Goal: Task Accomplishment & Management: Manage account settings

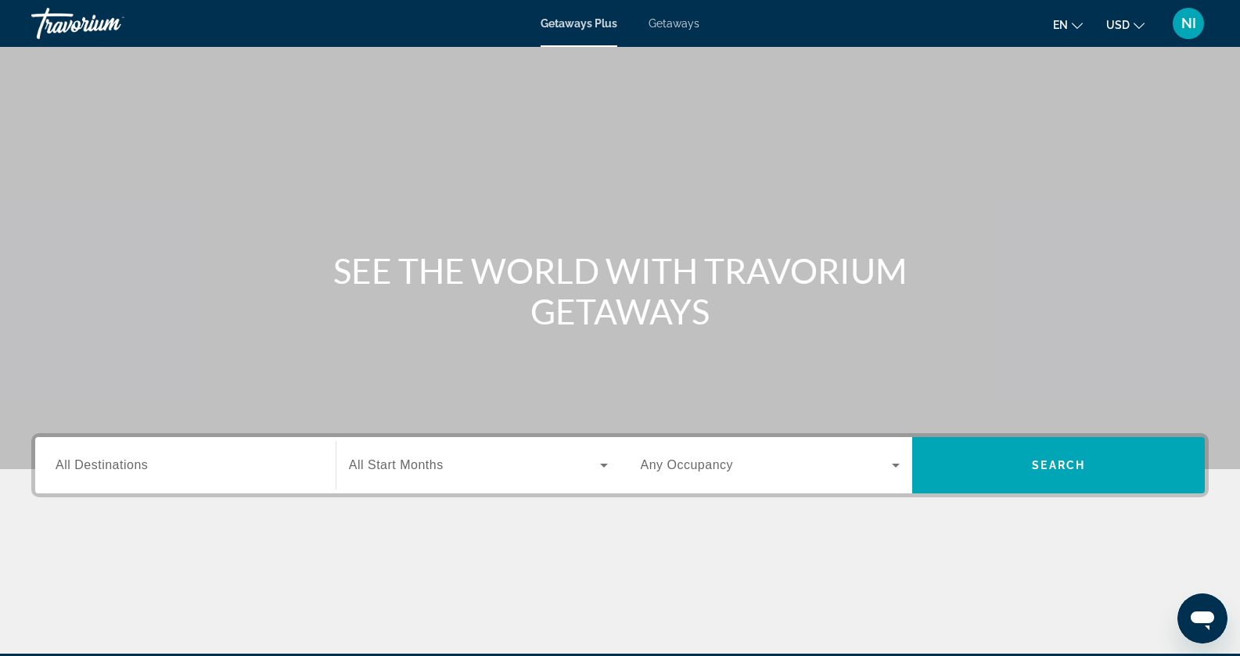
click at [670, 27] on span "Getaways" at bounding box center [673, 23] width 51 height 13
click at [230, 472] on input "Destination All Destinations" at bounding box center [186, 466] width 260 height 19
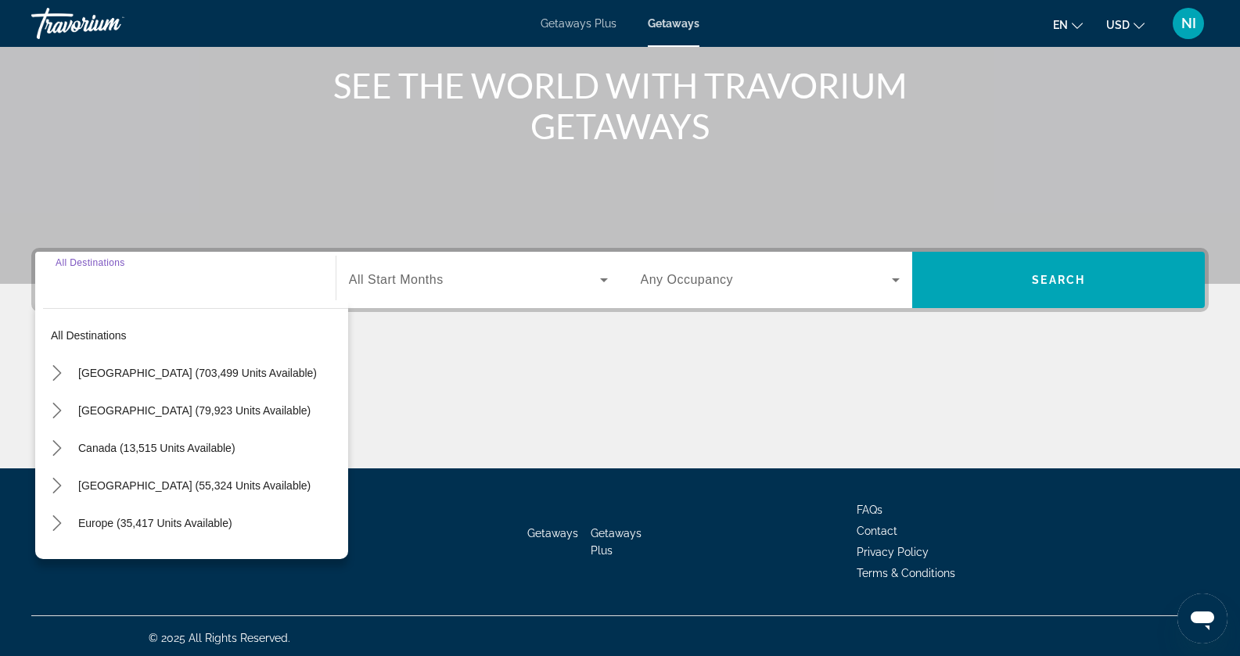
scroll to position [189, 0]
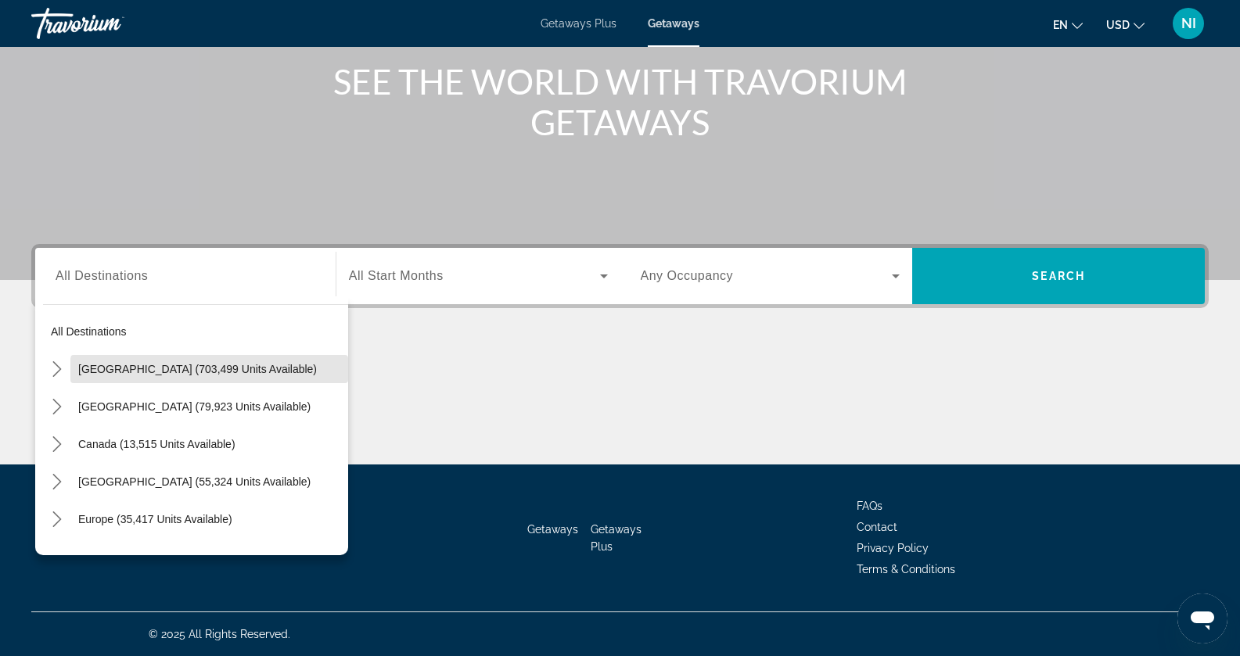
click at [220, 374] on span "[GEOGRAPHIC_DATA] (703,499 units available)" at bounding box center [197, 369] width 239 height 13
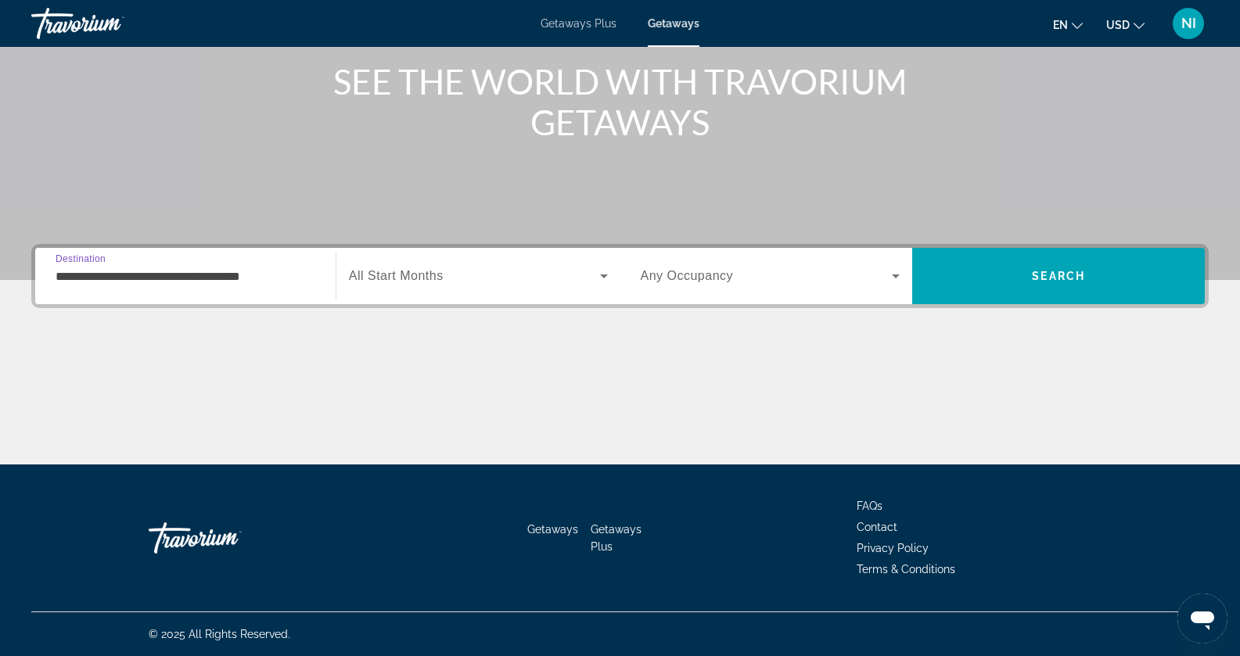
click at [224, 286] on div "**********" at bounding box center [186, 276] width 260 height 45
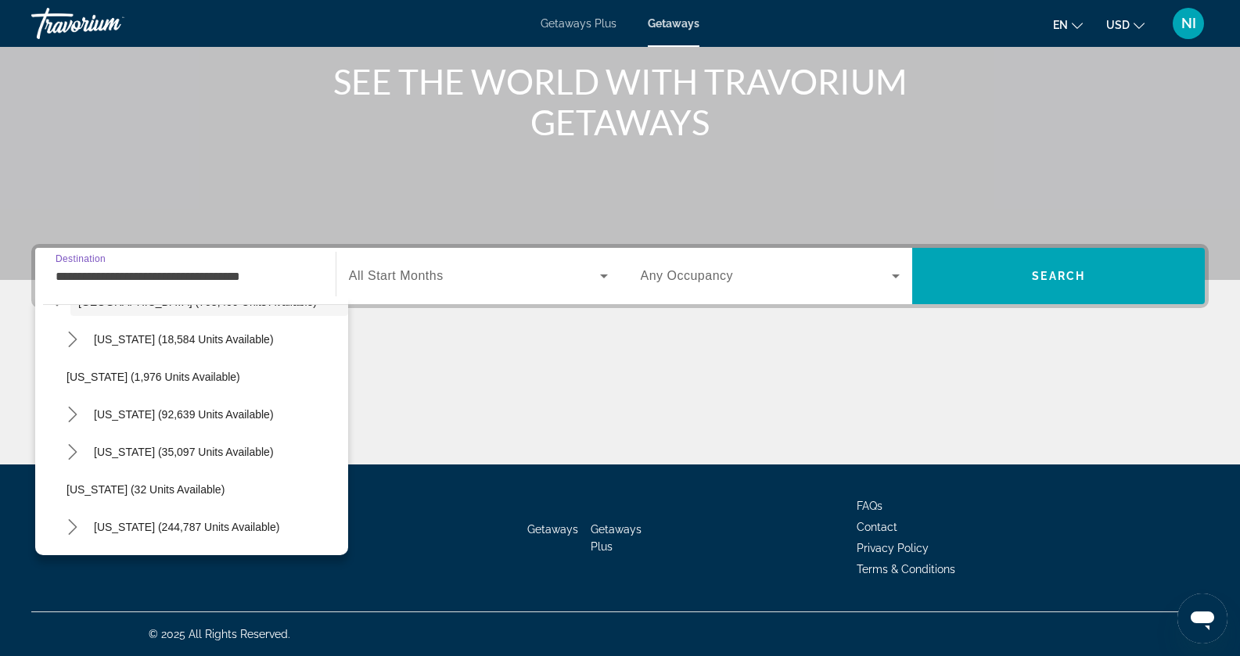
scroll to position [235, 0]
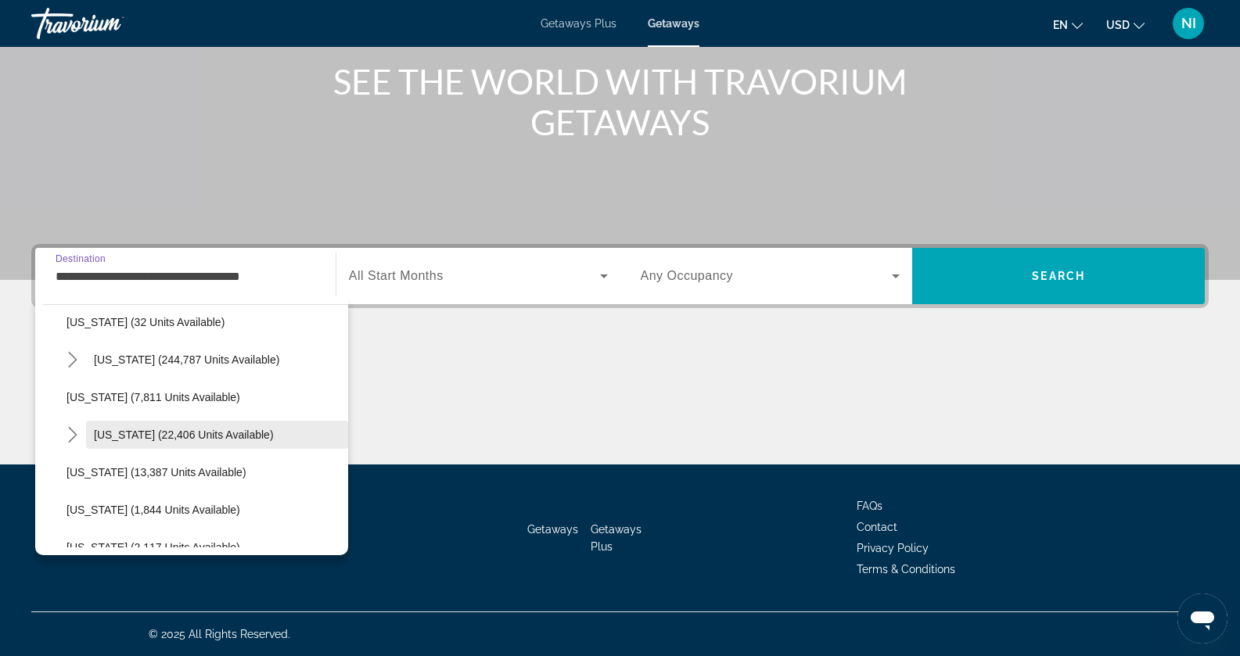
click at [217, 432] on span "[US_STATE] (22,406 units available)" at bounding box center [184, 435] width 180 height 13
type input "**********"
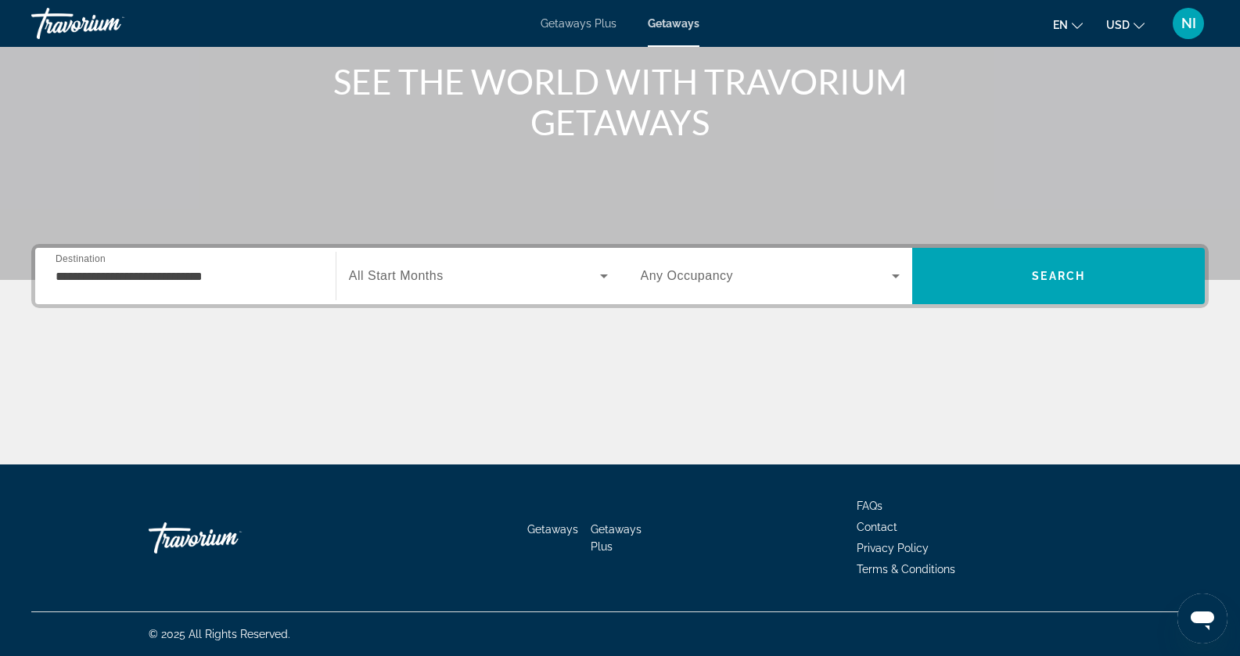
click at [424, 289] on div "Search widget" at bounding box center [478, 276] width 259 height 44
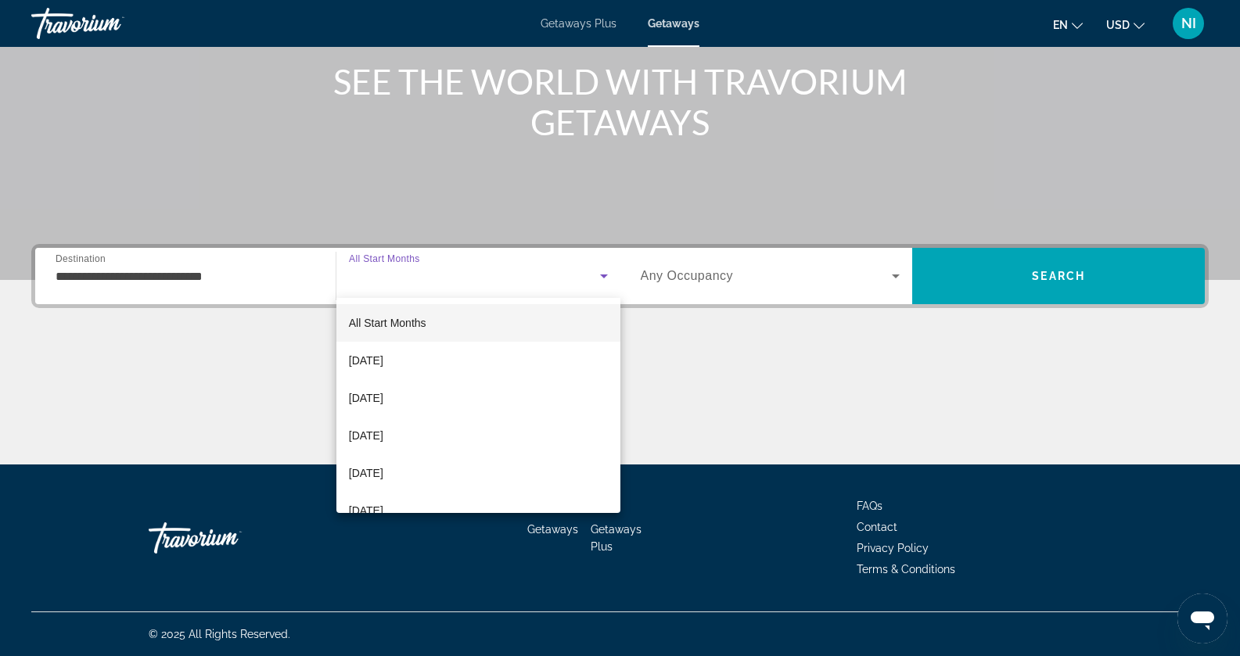
click at [880, 282] on div at bounding box center [620, 328] width 1240 height 656
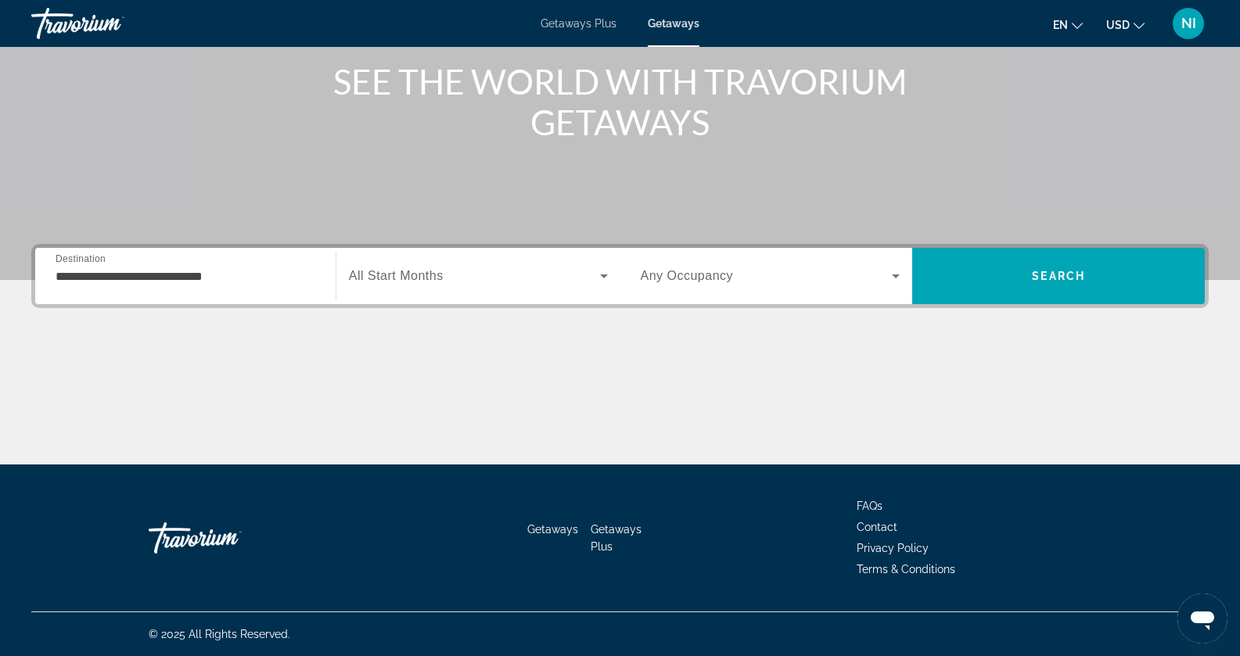
click at [827, 275] on span "Search widget" at bounding box center [767, 276] width 252 height 19
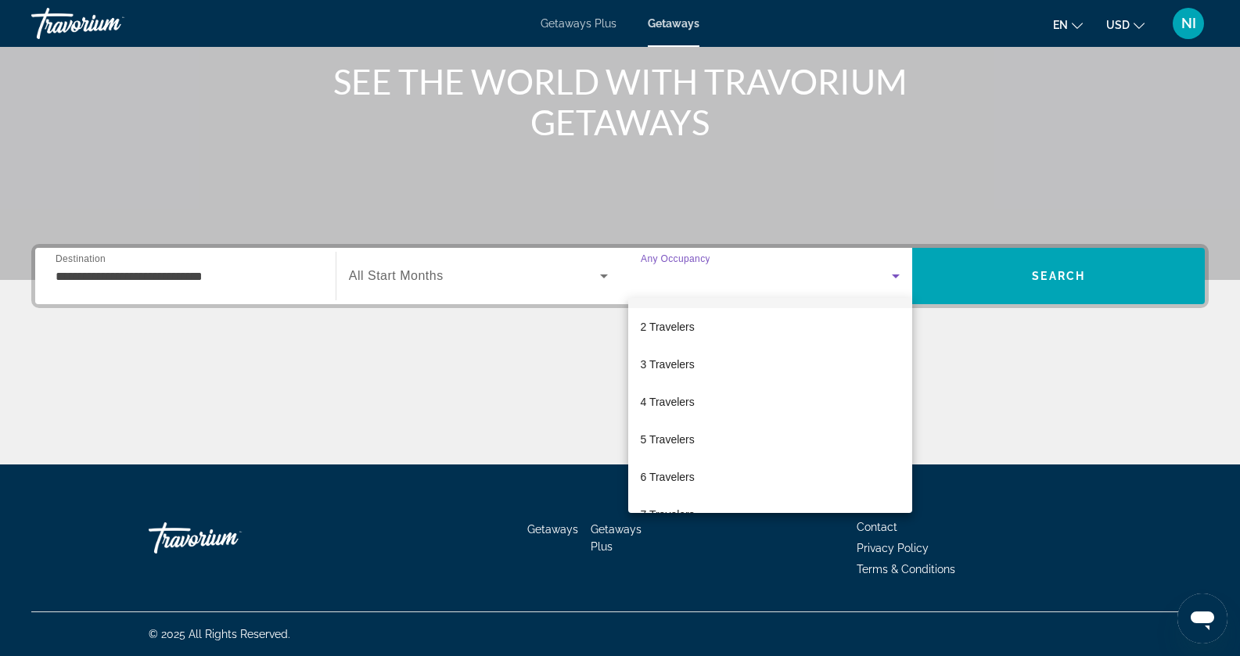
scroll to position [156, 0]
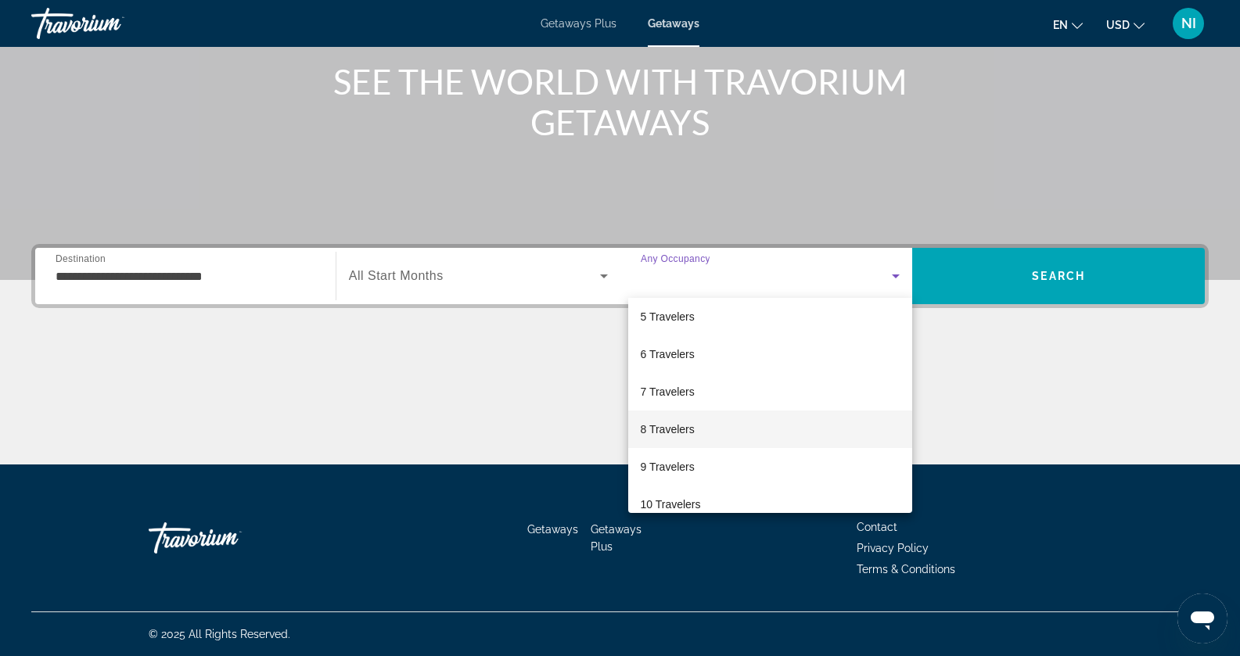
click at [705, 427] on mat-option "8 Travelers" at bounding box center [770, 430] width 285 height 38
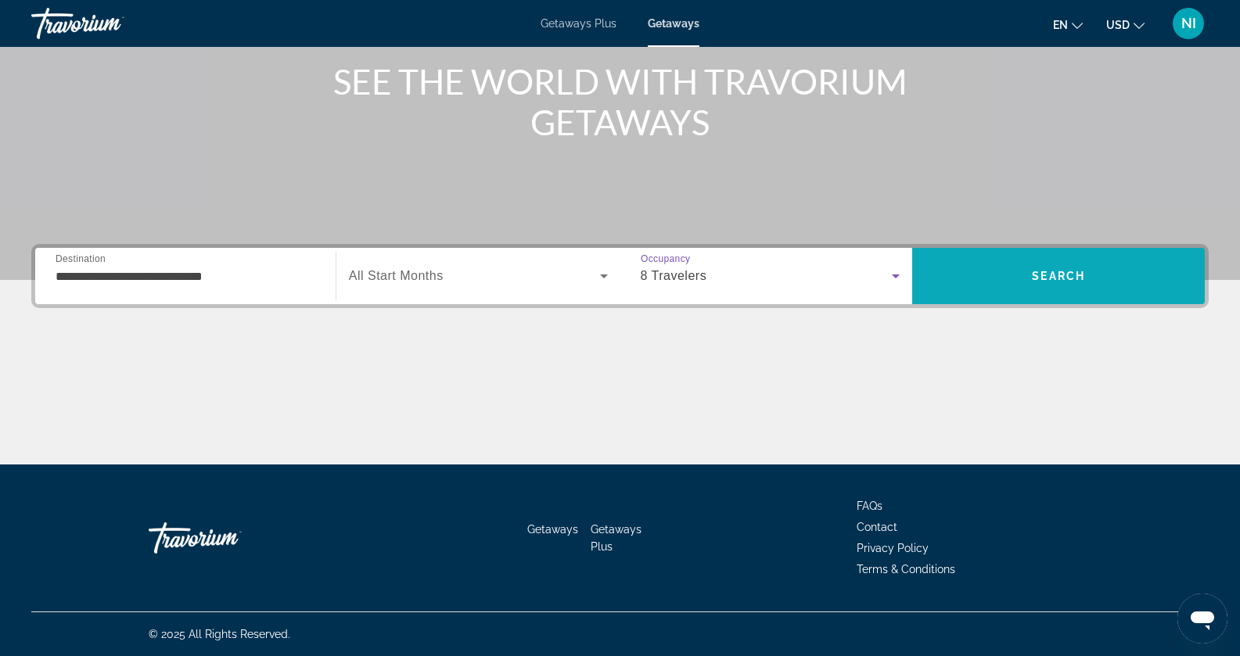
click at [957, 277] on span "Search" at bounding box center [1058, 276] width 293 height 38
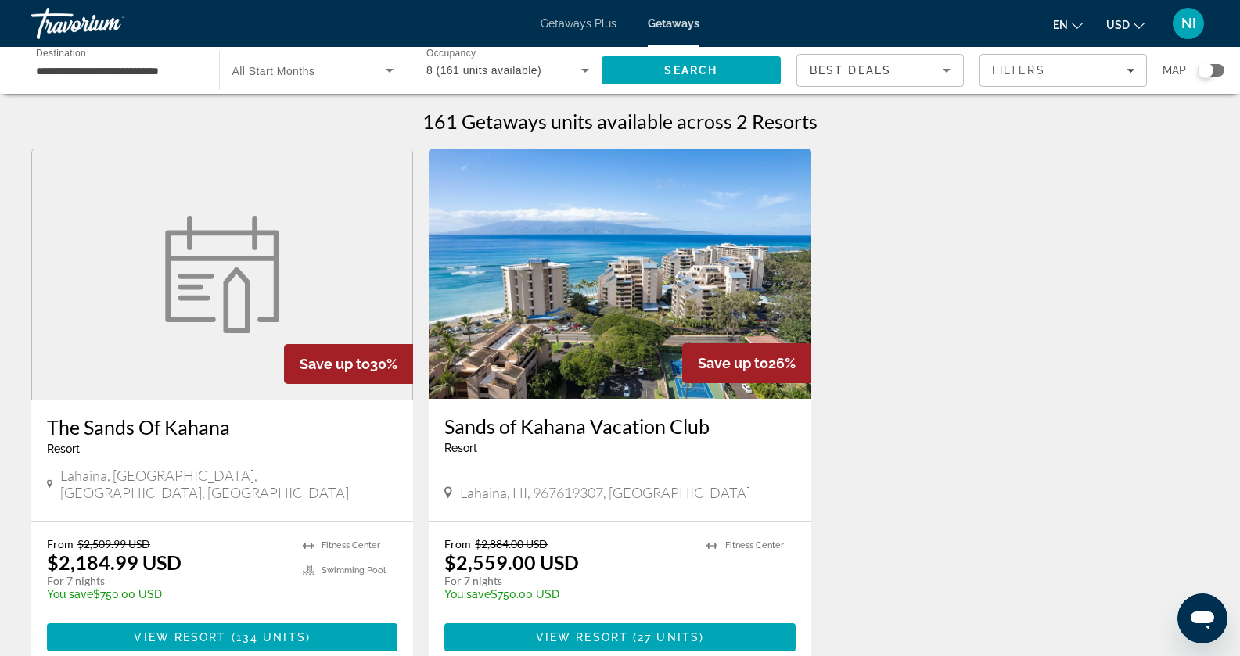
scroll to position [156, 0]
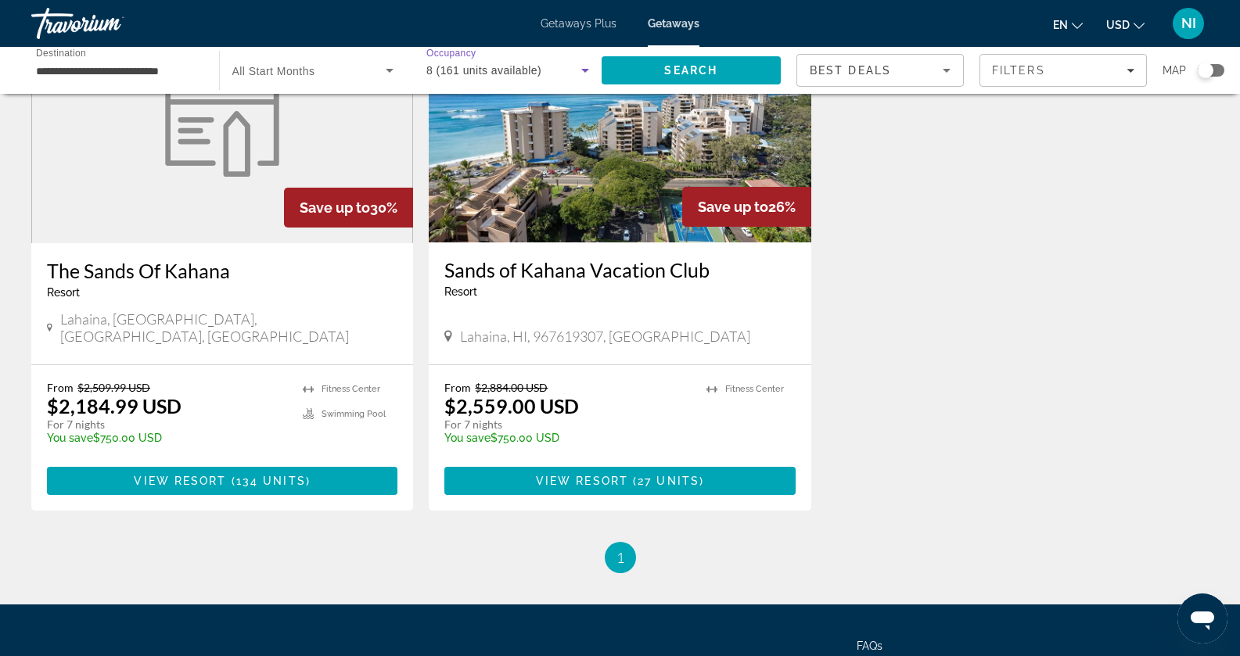
click at [481, 64] on span "8 (161 units available)" at bounding box center [483, 70] width 115 height 13
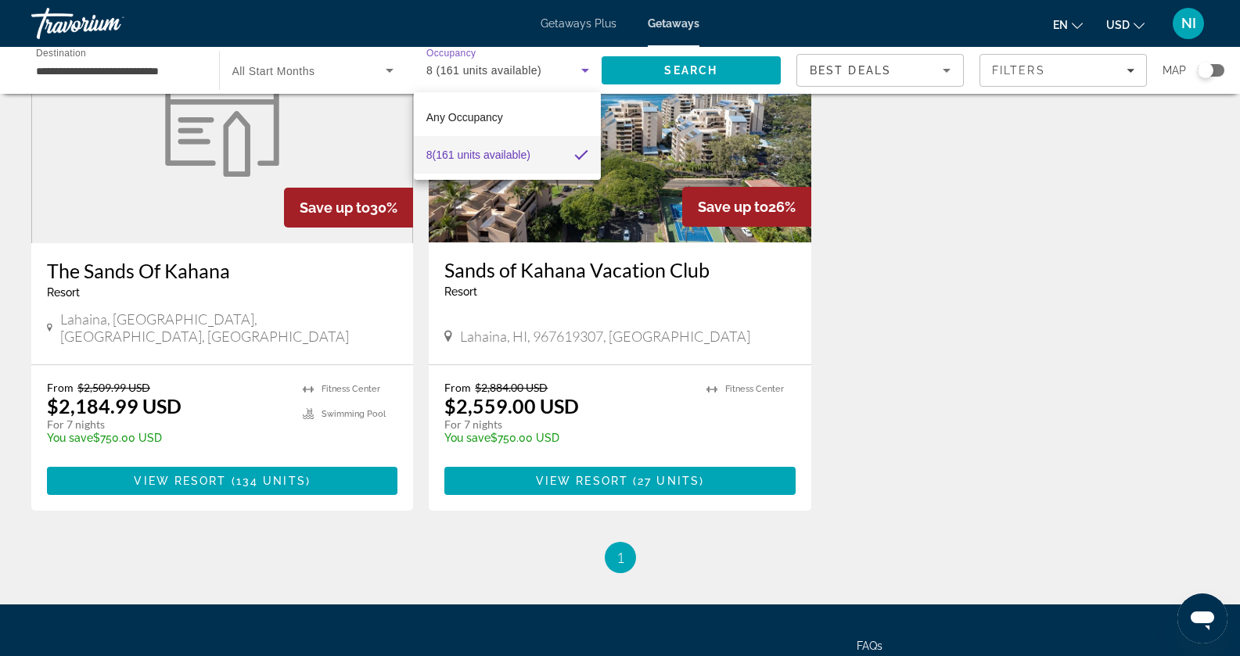
click at [512, 155] on span "8 (161 units available)" at bounding box center [478, 154] width 104 height 19
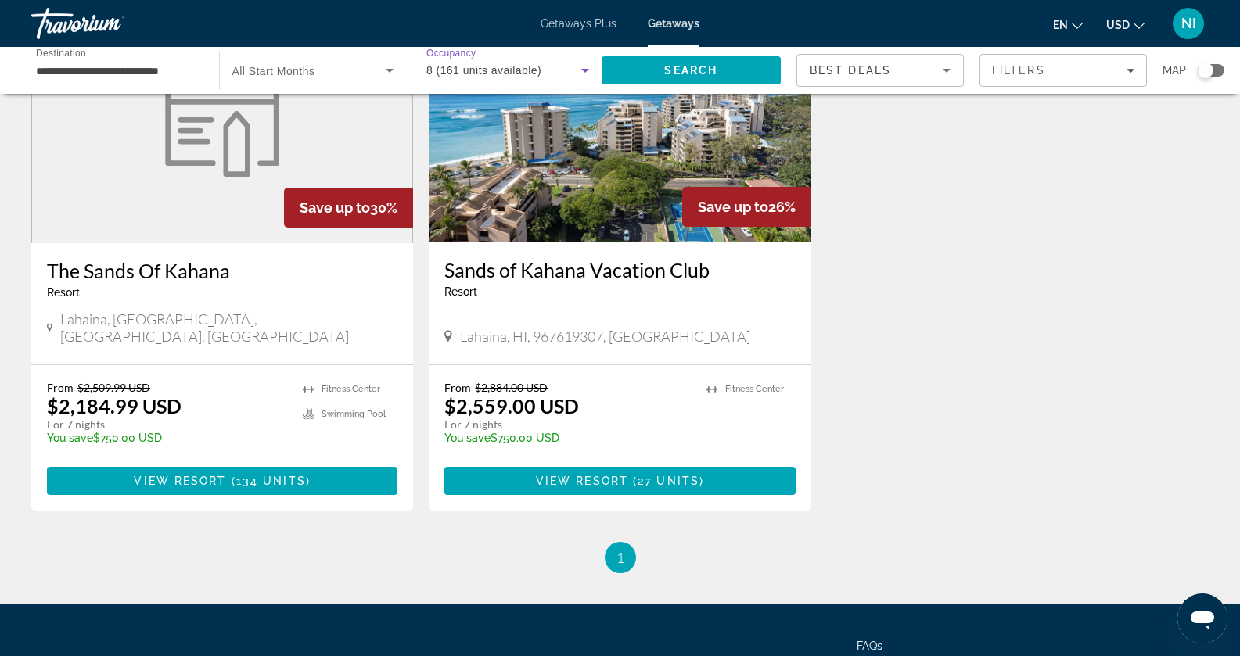
click at [576, 68] on icon "Search widget" at bounding box center [585, 70] width 19 height 19
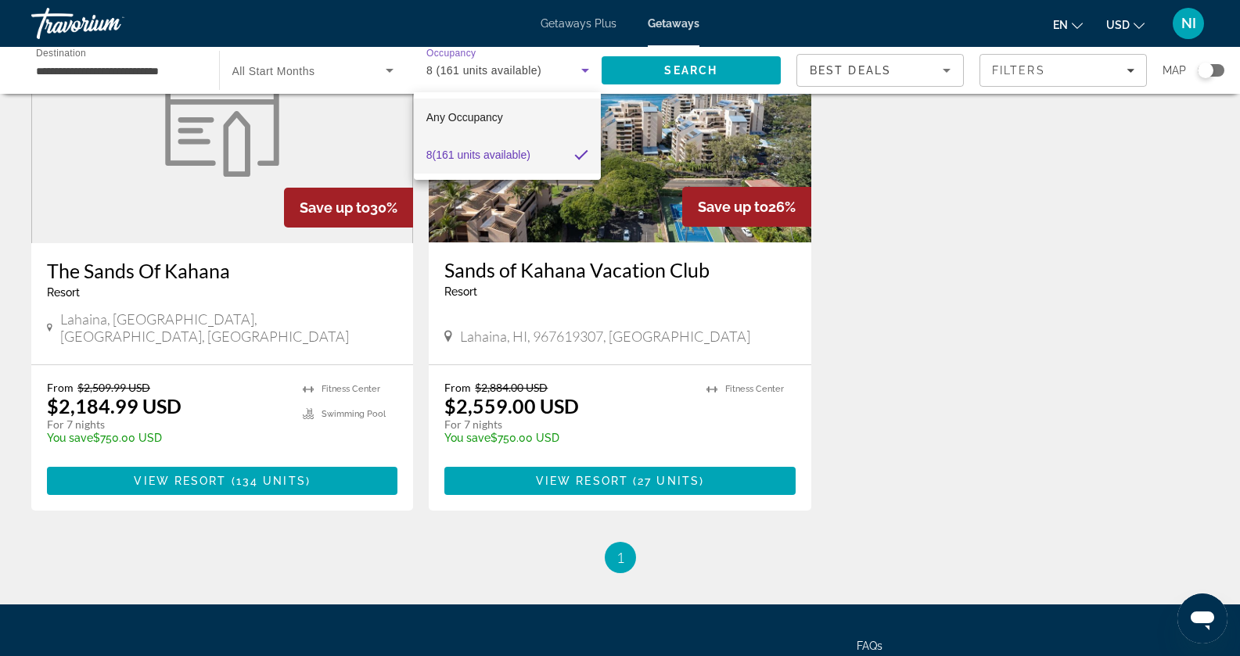
click at [492, 114] on span "Any Occupancy" at bounding box center [464, 117] width 77 height 13
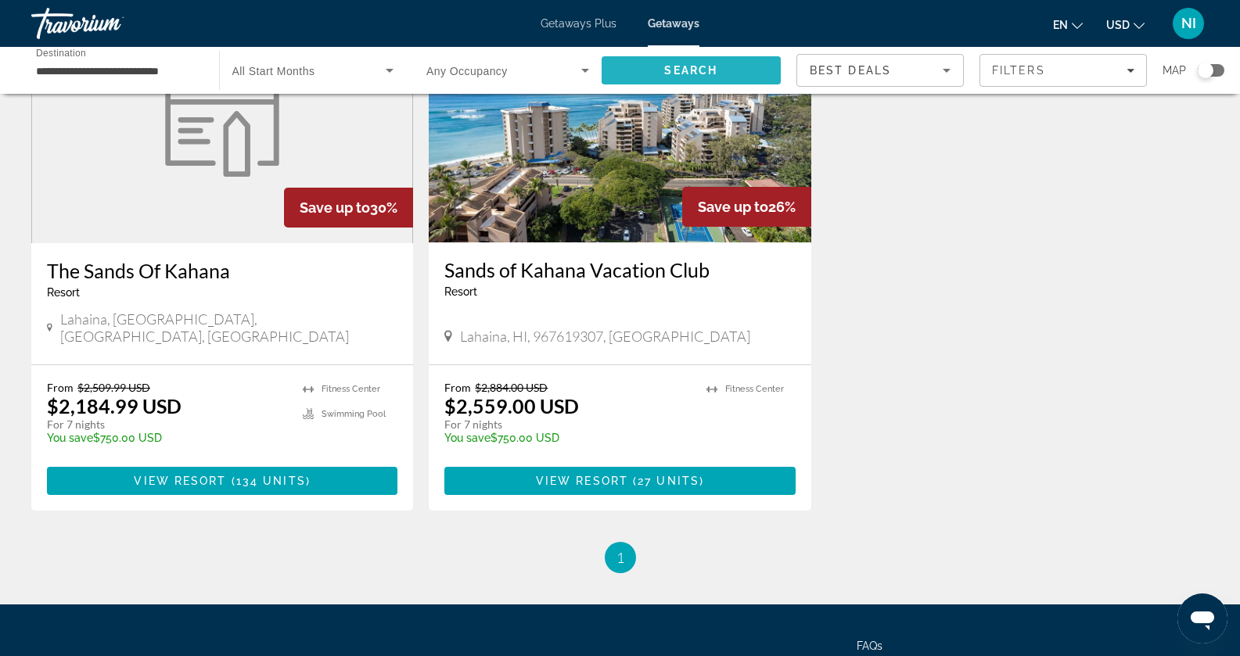
click at [686, 63] on span "Search" at bounding box center [691, 71] width 180 height 38
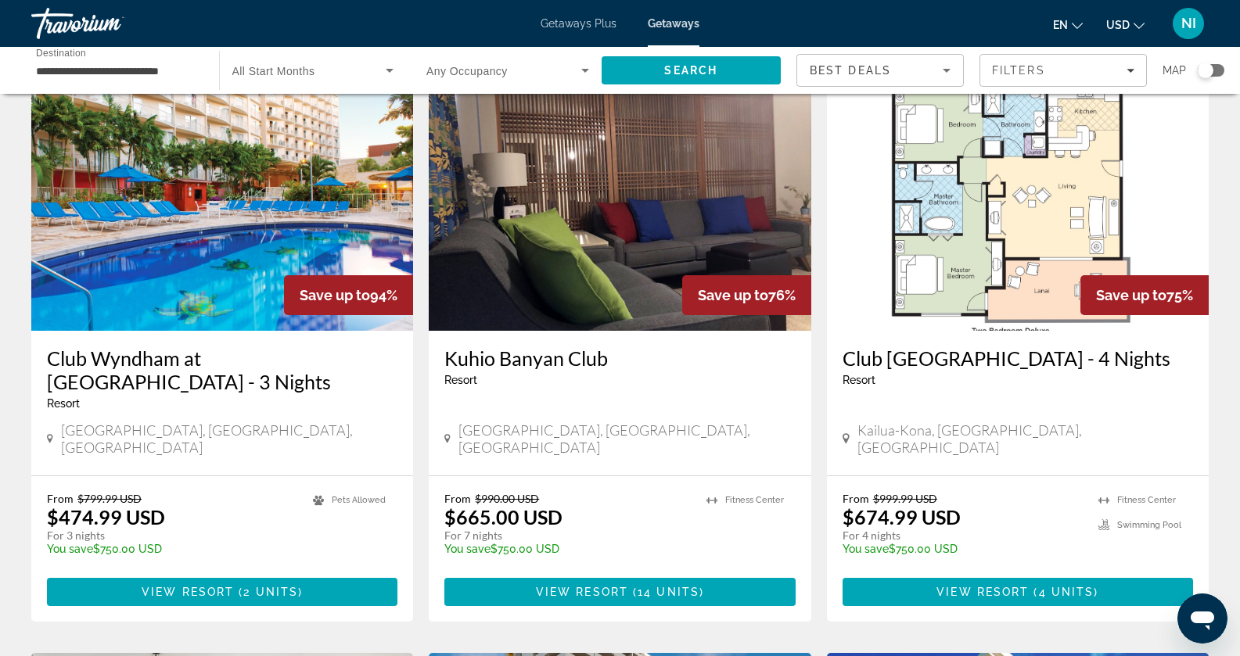
scroll to position [156, 0]
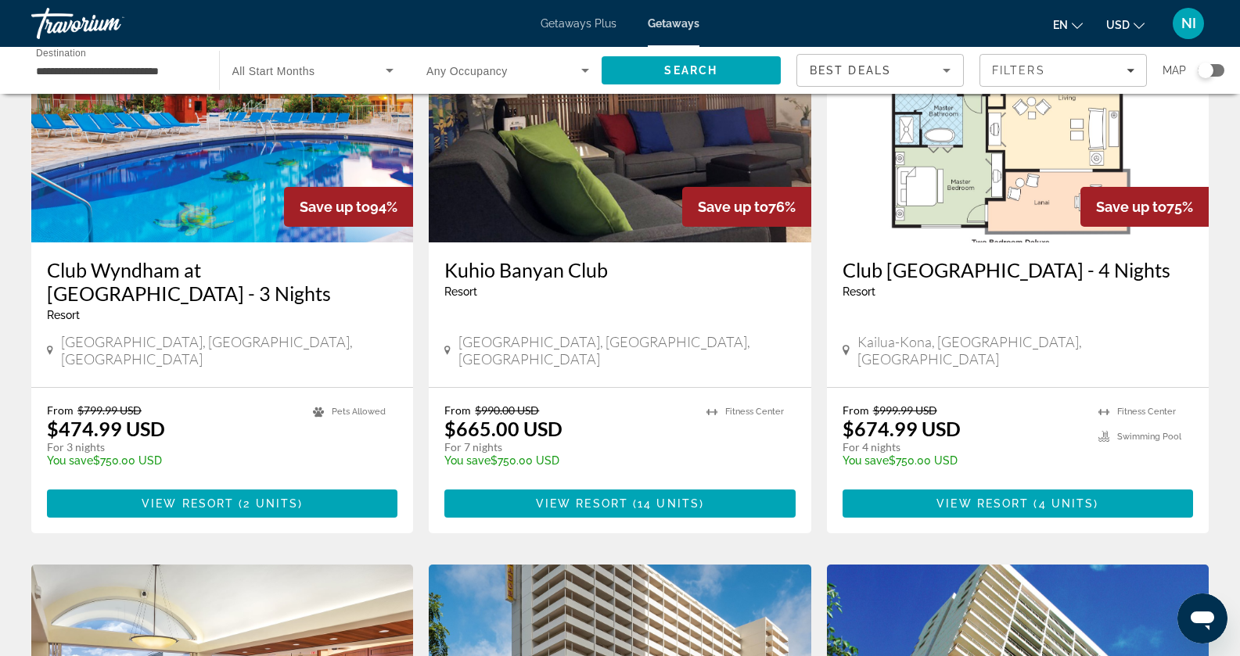
drag, startPoint x: 96, startPoint y: 445, endPoint x: 168, endPoint y: 443, distance: 72.0
click at [168, 454] on p "You save $750.00 USD" at bounding box center [172, 460] width 250 height 13
click at [518, 486] on span "Main content" at bounding box center [619, 504] width 350 height 38
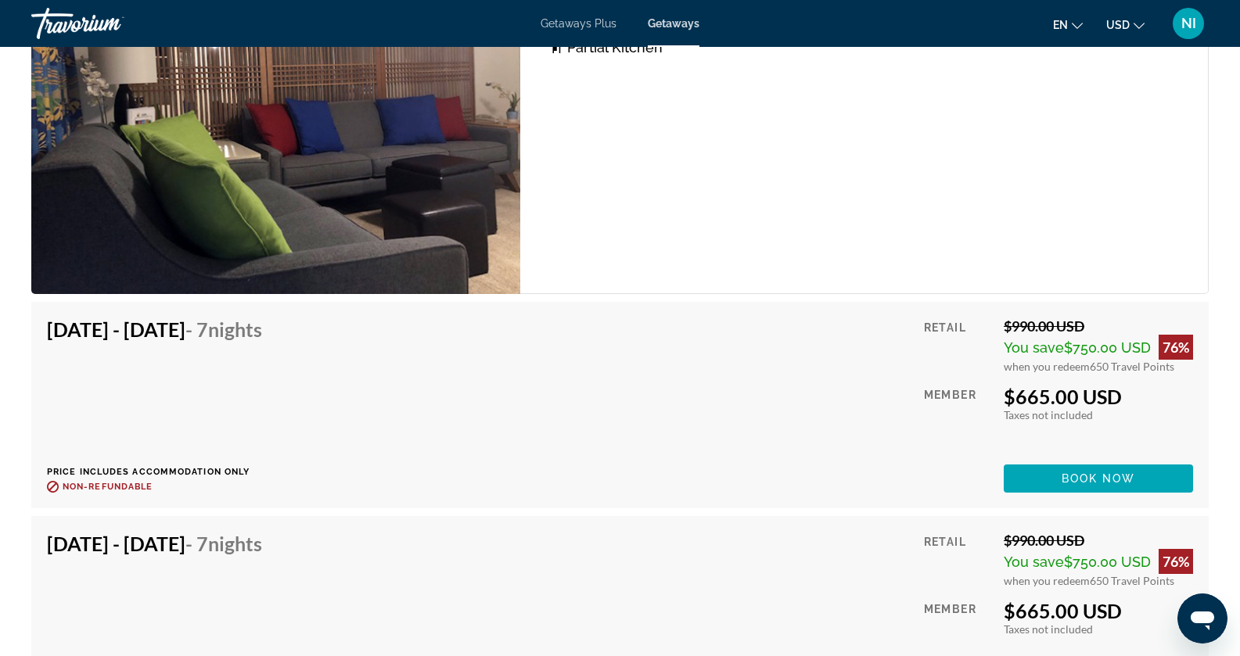
scroll to position [2773, 0]
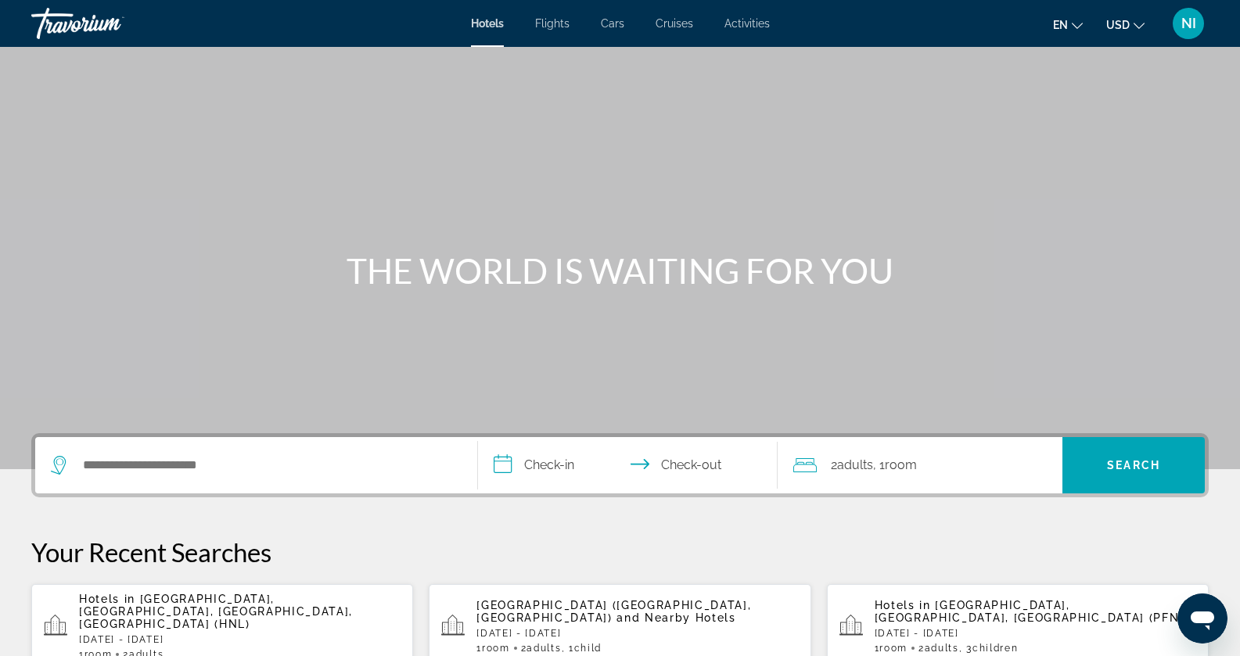
click at [1181, 28] on span "NI" at bounding box center [1188, 24] width 15 height 16
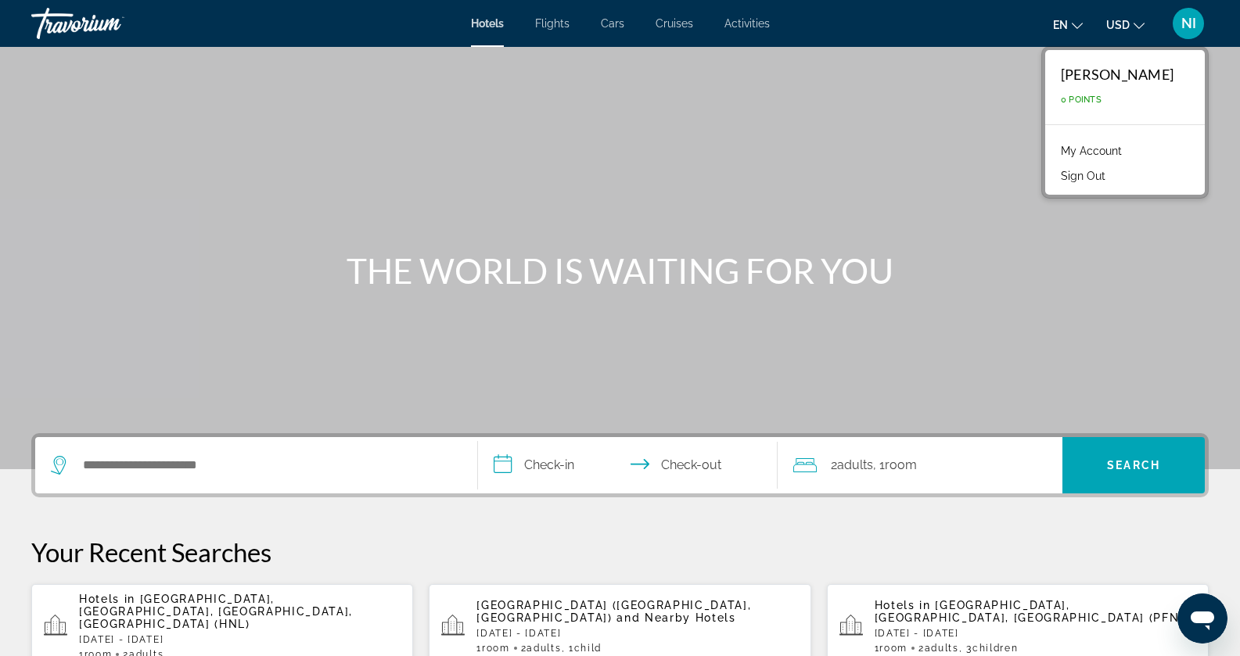
click at [1111, 151] on link "My Account" at bounding box center [1091, 151] width 77 height 20
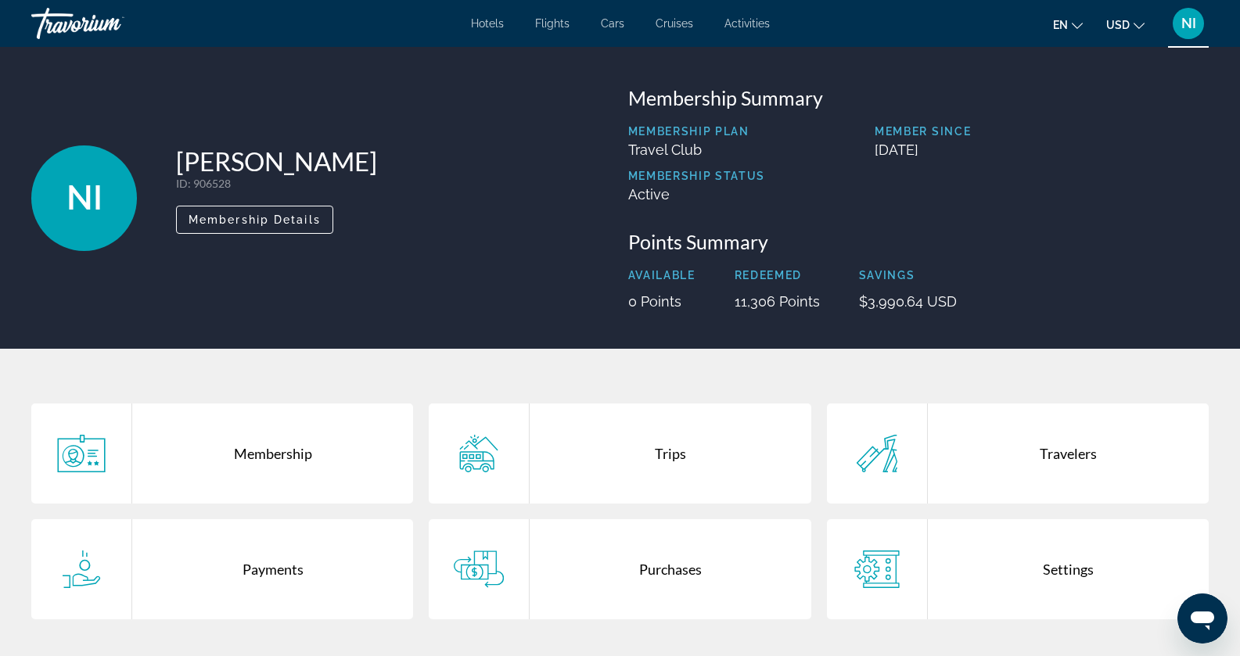
click at [585, 564] on div "Purchases" at bounding box center [669, 569] width 281 height 100
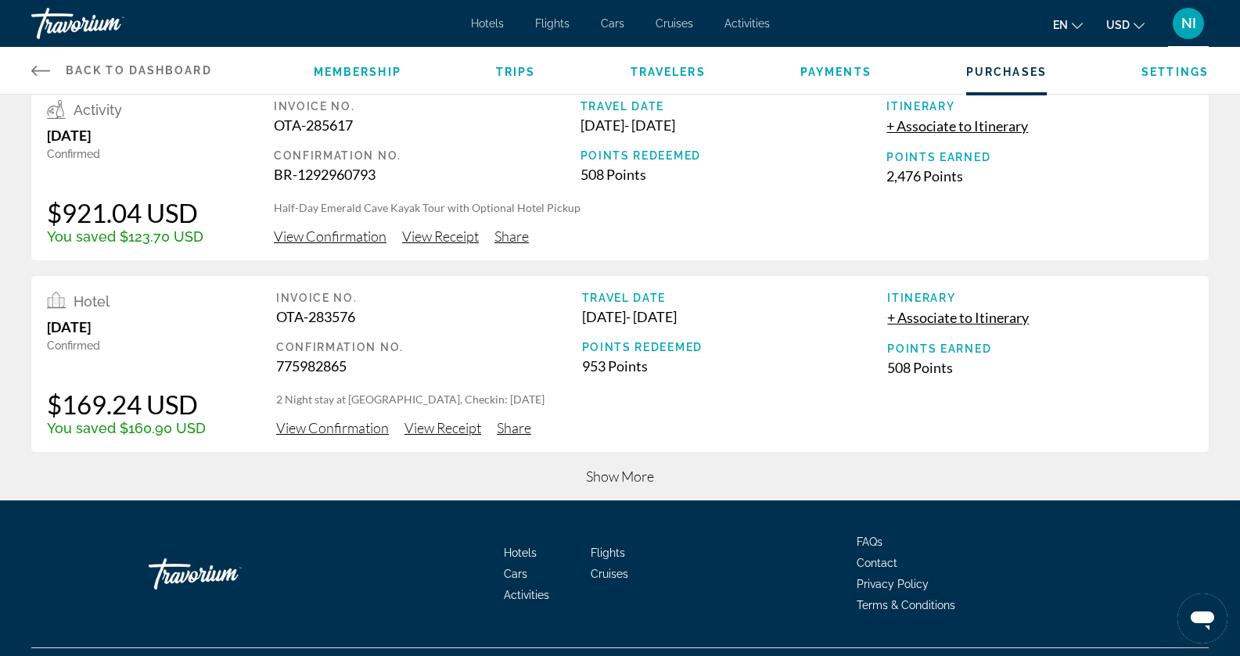
scroll to position [637, 0]
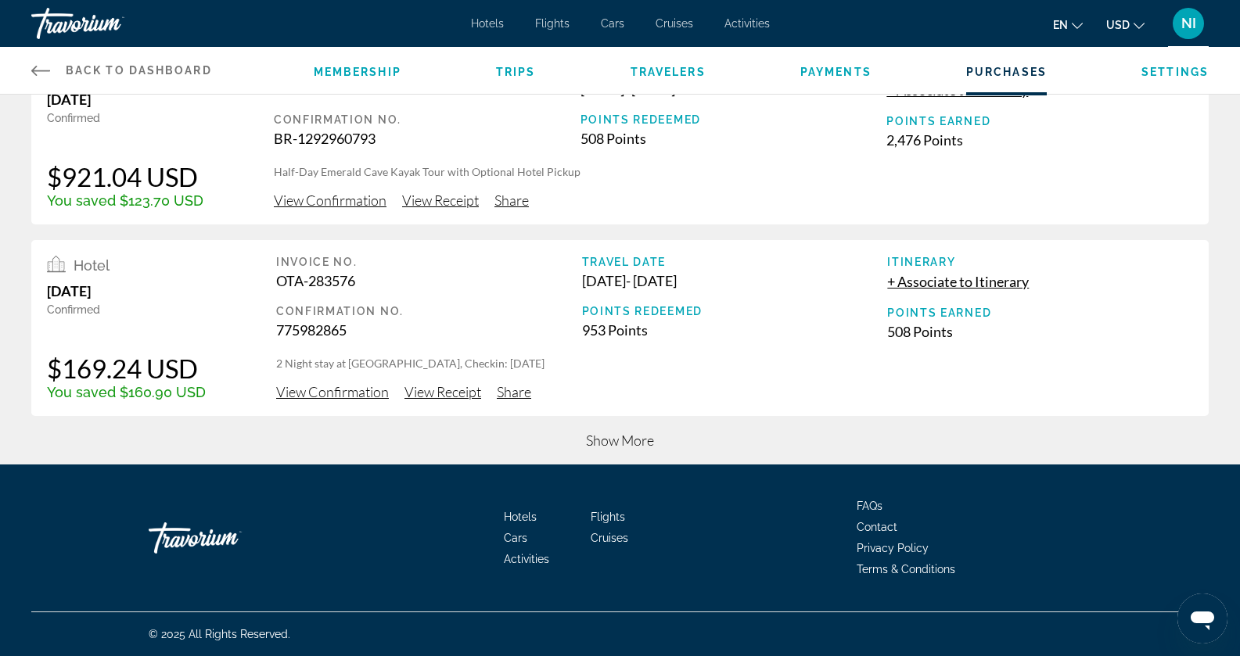
click at [626, 441] on span "Show More" at bounding box center [620, 440] width 68 height 17
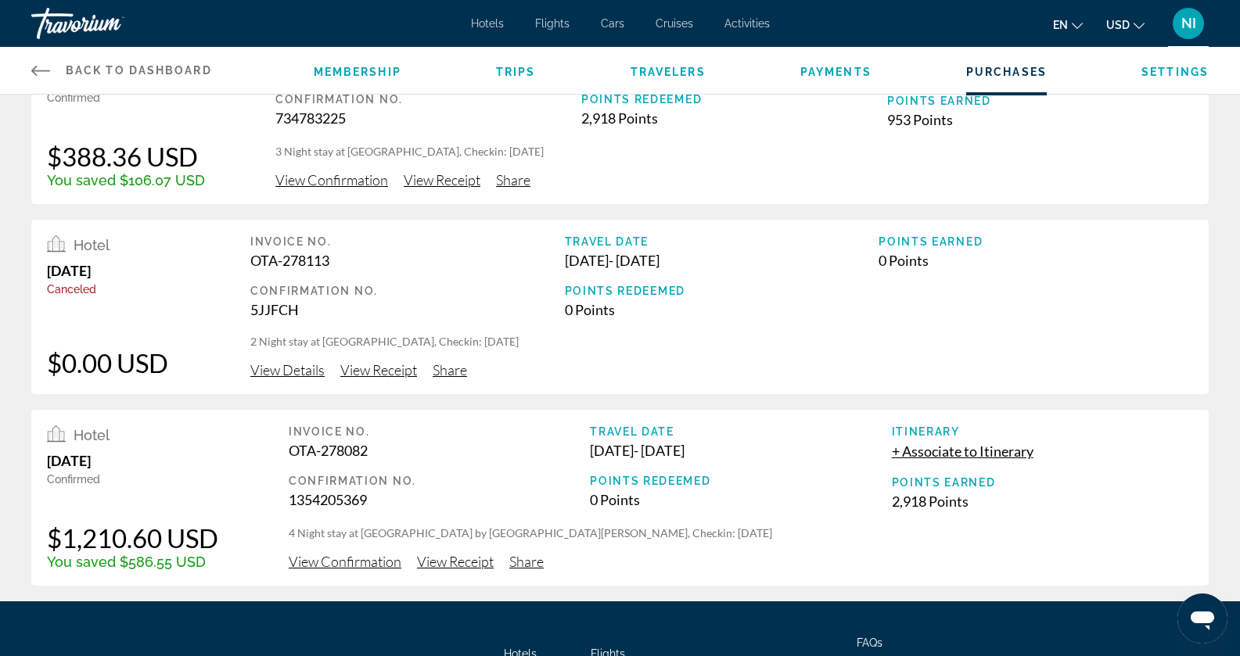
scroll to position [1106, 0]
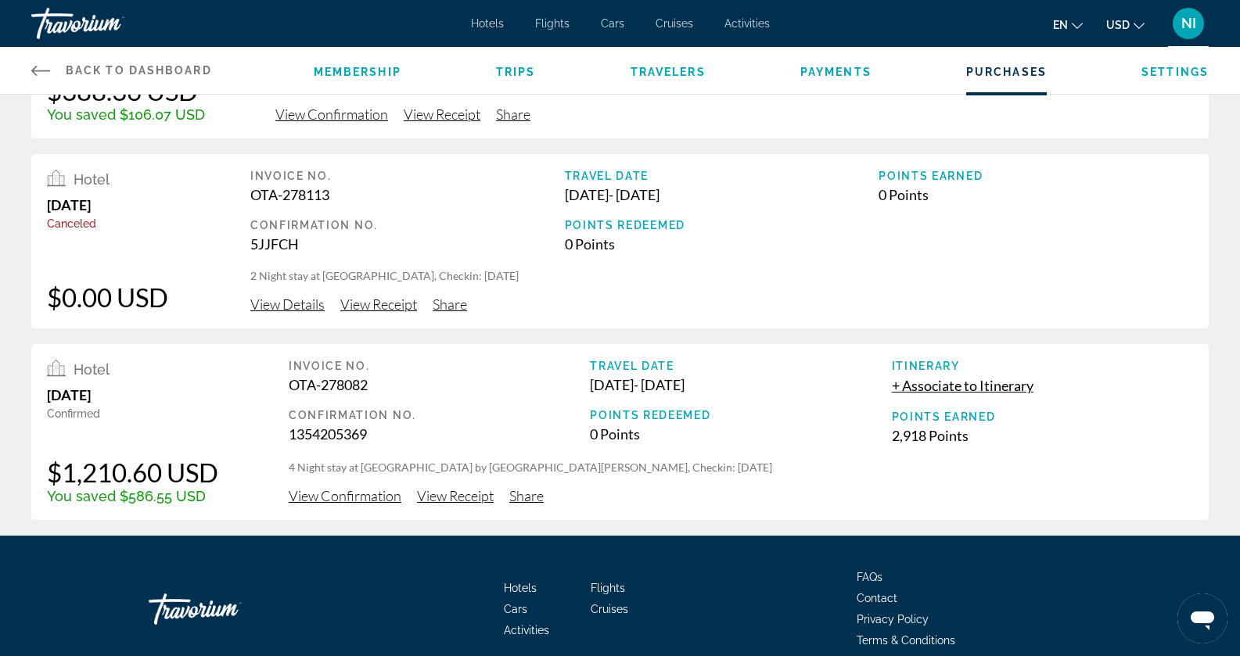
drag, startPoint x: 49, startPoint y: 468, endPoint x: 235, endPoint y: 475, distance: 185.5
click at [235, 475] on div "Hotel April 16, 2025 Confirmed $1,210.60 USD You saved $586.55 USD Invoice No. …" at bounding box center [619, 432] width 1177 height 176
drag, startPoint x: 119, startPoint y: 497, endPoint x: 189, endPoint y: 499, distance: 70.4
click at [189, 499] on div "You saved $586.55 USD" at bounding box center [132, 496] width 171 height 16
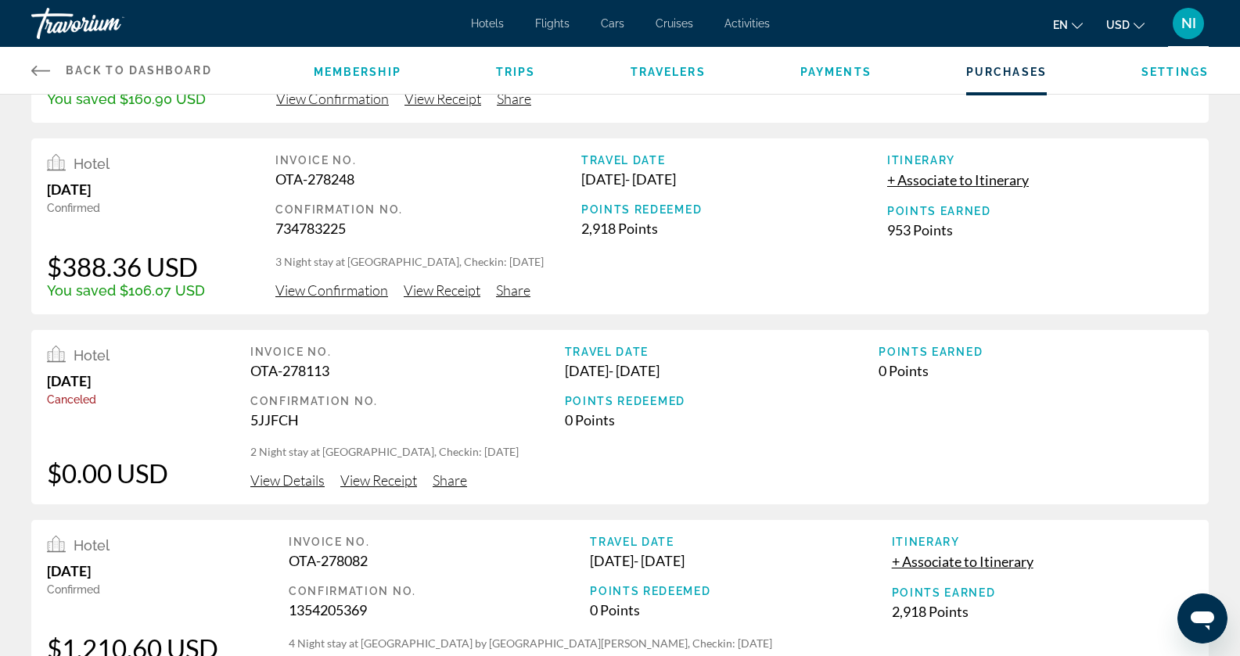
scroll to position [871, 0]
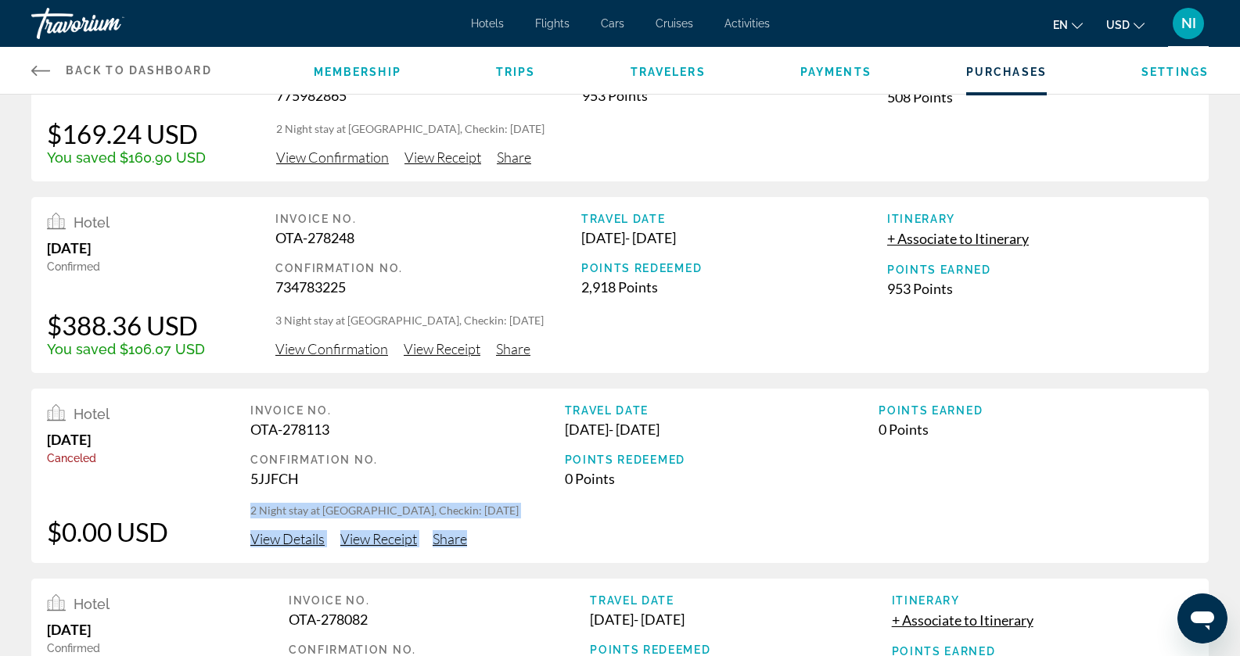
drag, startPoint x: 252, startPoint y: 510, endPoint x: 483, endPoint y: 536, distance: 232.2
click at [491, 542] on div "Invoice No. OTA-278113 Confirmation No. 5JJFCH Travel Date Apr 22, 2025 - Apr 2…" at bounding box center [721, 475] width 942 height 143
drag, startPoint x: 276, startPoint y: 318, endPoint x: 622, endPoint y: 321, distance: 345.7
click at [622, 321] on p "3 Night stay at Hilton Garden Inn Homestead, Checkin: 2025-04-21" at bounding box center [733, 321] width 917 height 16
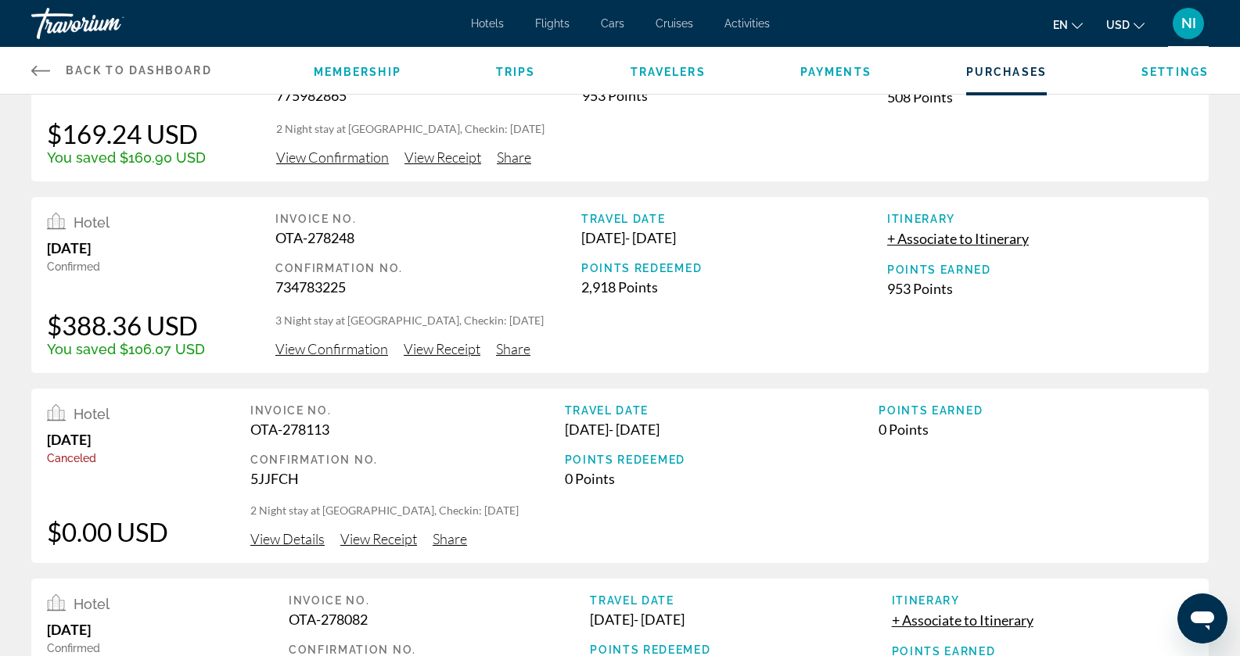
click at [364, 337] on div "Invoice No. OTA-278248 Confirmation No. 734783225 Travel Date Apr 21, 2025 - Ap…" at bounding box center [733, 285] width 917 height 145
drag, startPoint x: 47, startPoint y: 327, endPoint x: 214, endPoint y: 317, distance: 166.9
click at [214, 317] on div "Hotel April 19, 2025 Confirmed $388.36 USD You saved $106.07 USD Invoice No. OT…" at bounding box center [619, 285] width 1177 height 176
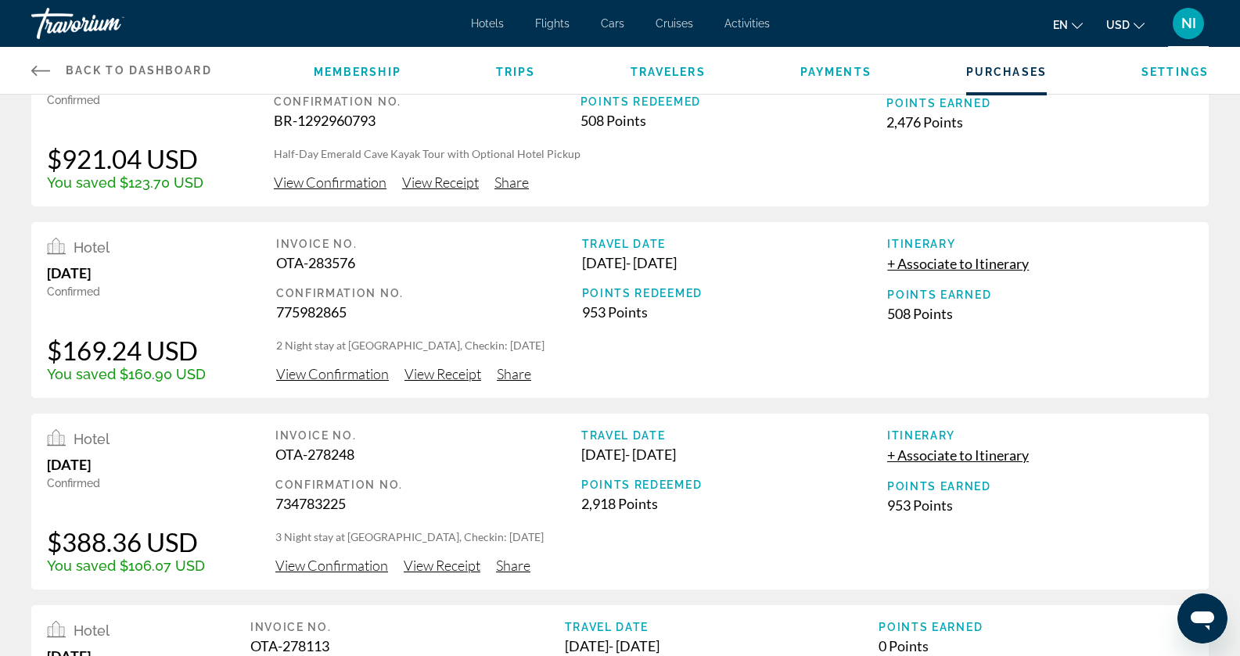
scroll to position [637, 0]
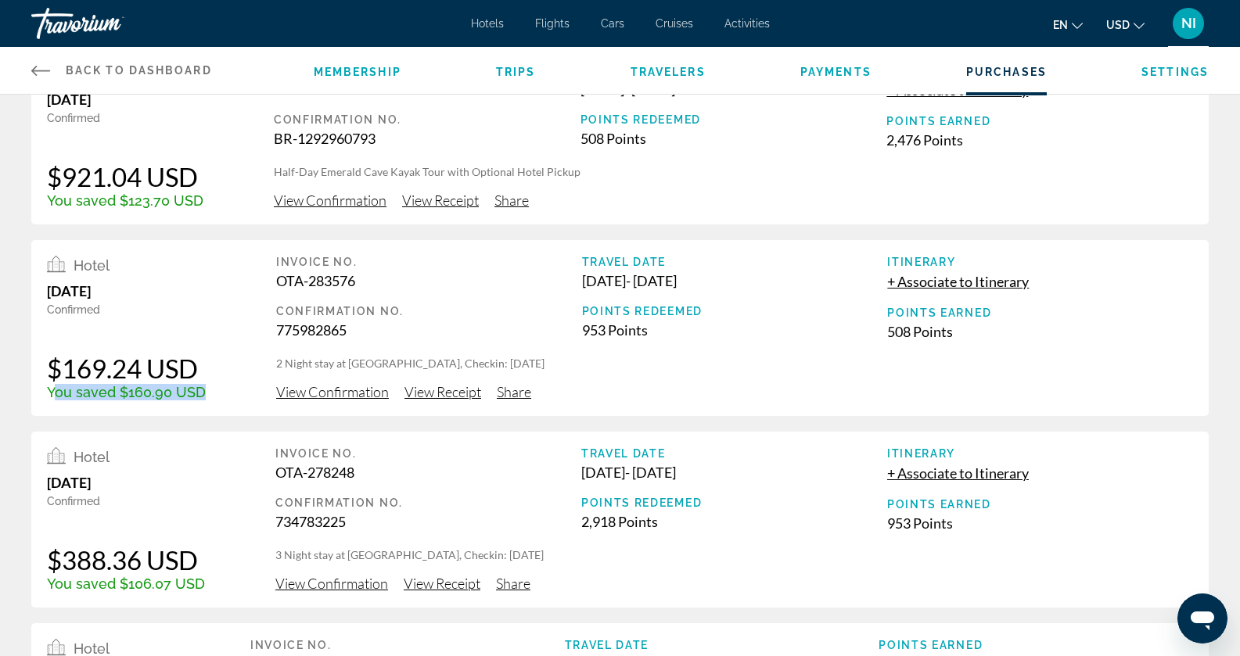
drag, startPoint x: 53, startPoint y: 391, endPoint x: 220, endPoint y: 394, distance: 166.6
click at [220, 394] on div "Hotel July 2, 2025 Confirmed $169.24 USD You saved $160.90 USD Invoice No. OTA-…" at bounding box center [619, 328] width 1177 height 176
click at [55, 366] on div "$169.24 USD" at bounding box center [126, 368] width 159 height 31
drag, startPoint x: 53, startPoint y: 365, endPoint x: 208, endPoint y: 365, distance: 154.9
click at [208, 365] on div "Hotel July 2, 2025 Confirmed $169.24 USD You saved $160.90 USD Invoice No. OTA-…" at bounding box center [619, 328] width 1177 height 176
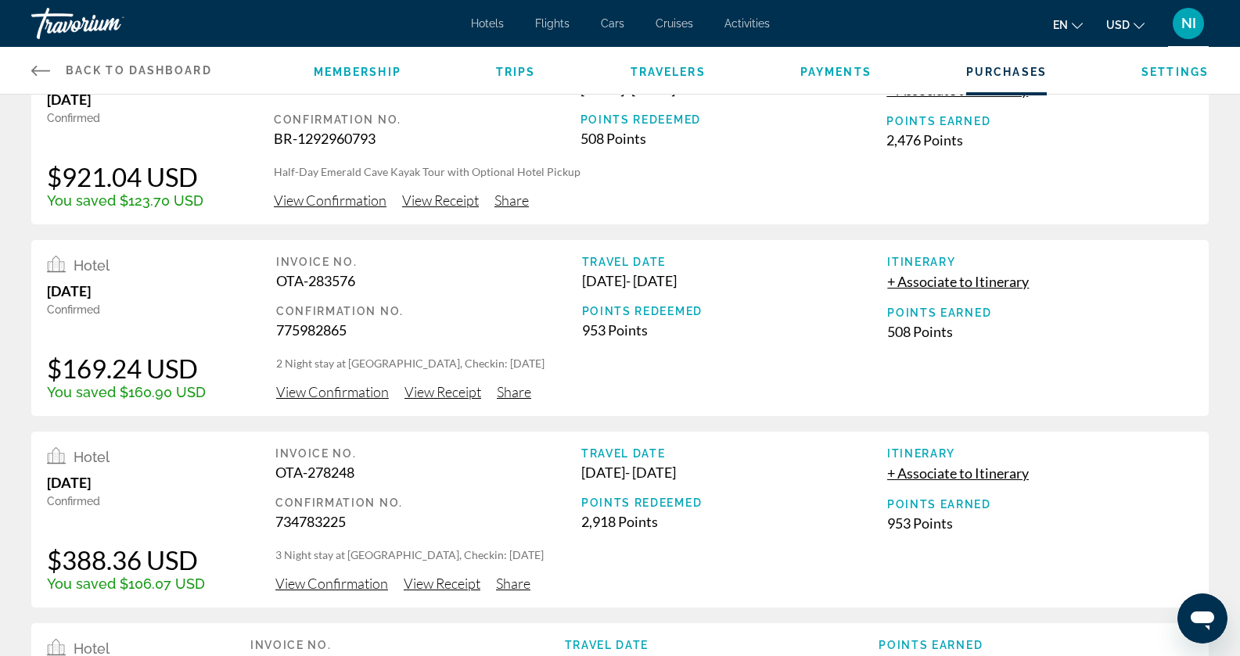
drag, startPoint x: 156, startPoint y: 410, endPoint x: 135, endPoint y: 397, distance: 25.2
click at [156, 408] on div "Hotel July 2, 2025 Confirmed $169.24 USD You saved $160.90 USD Invoice No. OTA-…" at bounding box center [619, 328] width 1177 height 176
drag, startPoint x: 124, startPoint y: 392, endPoint x: 168, endPoint y: 393, distance: 44.6
click at [168, 393] on div "You saved $160.90 USD" at bounding box center [126, 392] width 159 height 16
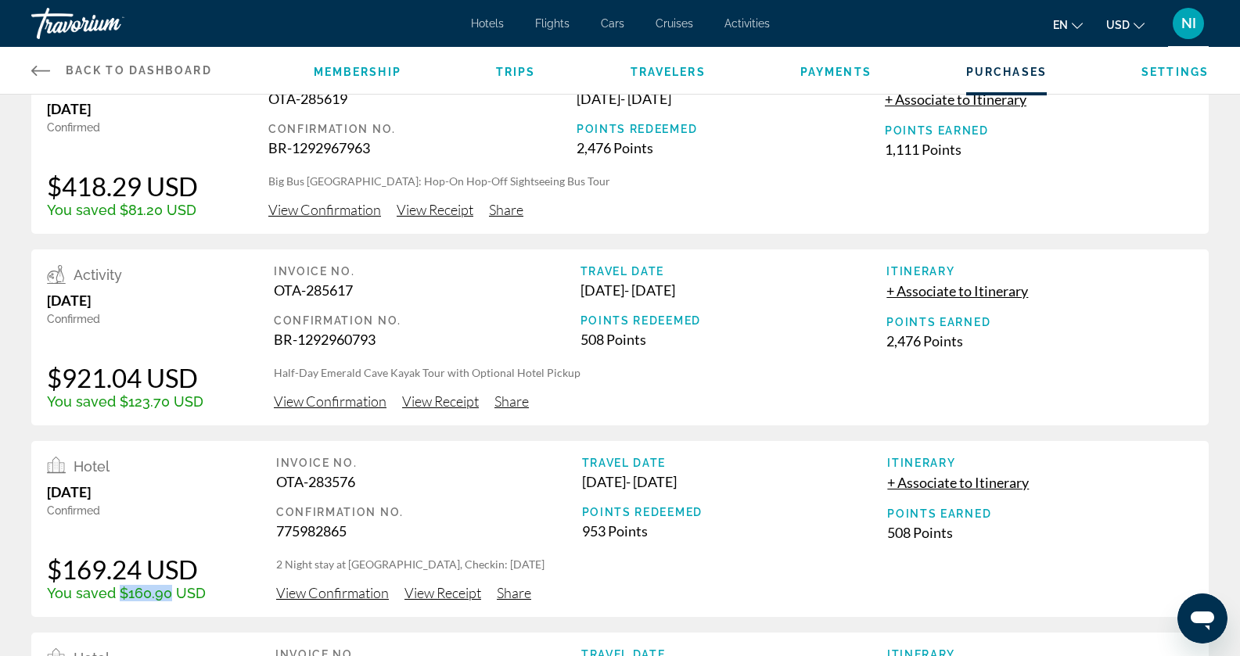
scroll to position [402, 0]
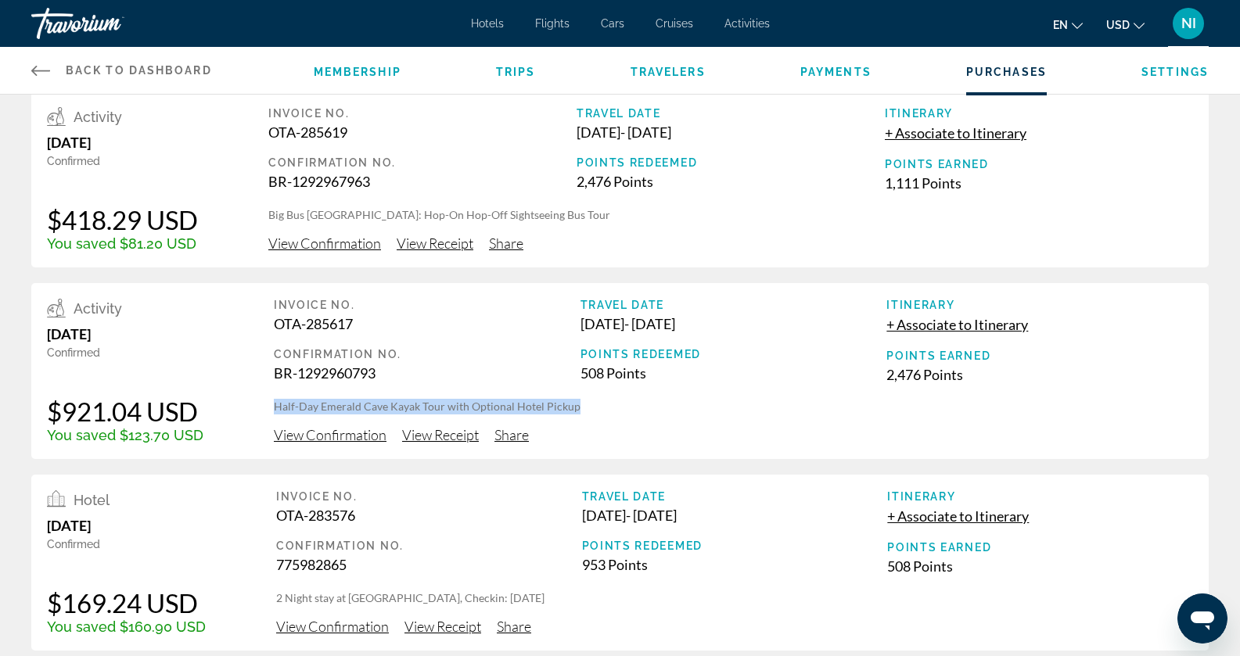
drag, startPoint x: 267, startPoint y: 403, endPoint x: 592, endPoint y: 408, distance: 324.6
click at [592, 408] on div "Activity July 26, 2025 Confirmed $921.04 USD You saved $123.70 USD Invoice No. …" at bounding box center [619, 371] width 1177 height 176
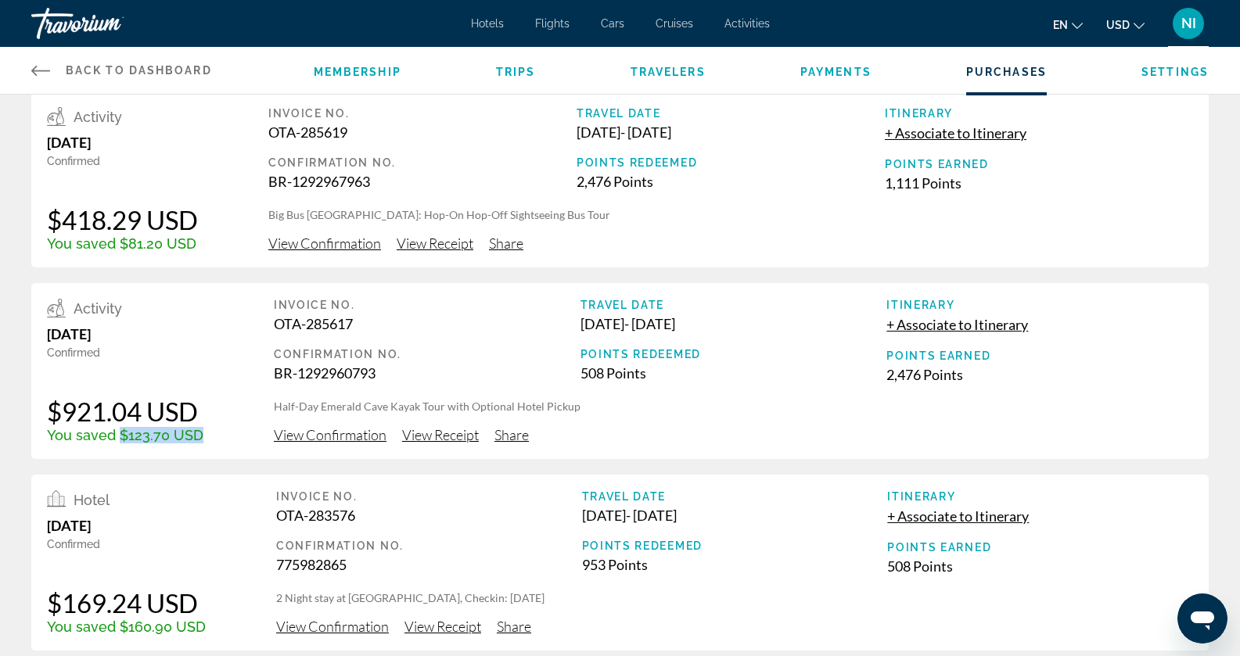
drag, startPoint x: 119, startPoint y: 438, endPoint x: 220, endPoint y: 440, distance: 100.9
click at [220, 440] on div "Activity July 26, 2025 Confirmed $921.04 USD You saved $123.70 USD Invoice No. …" at bounding box center [619, 371] width 1177 height 176
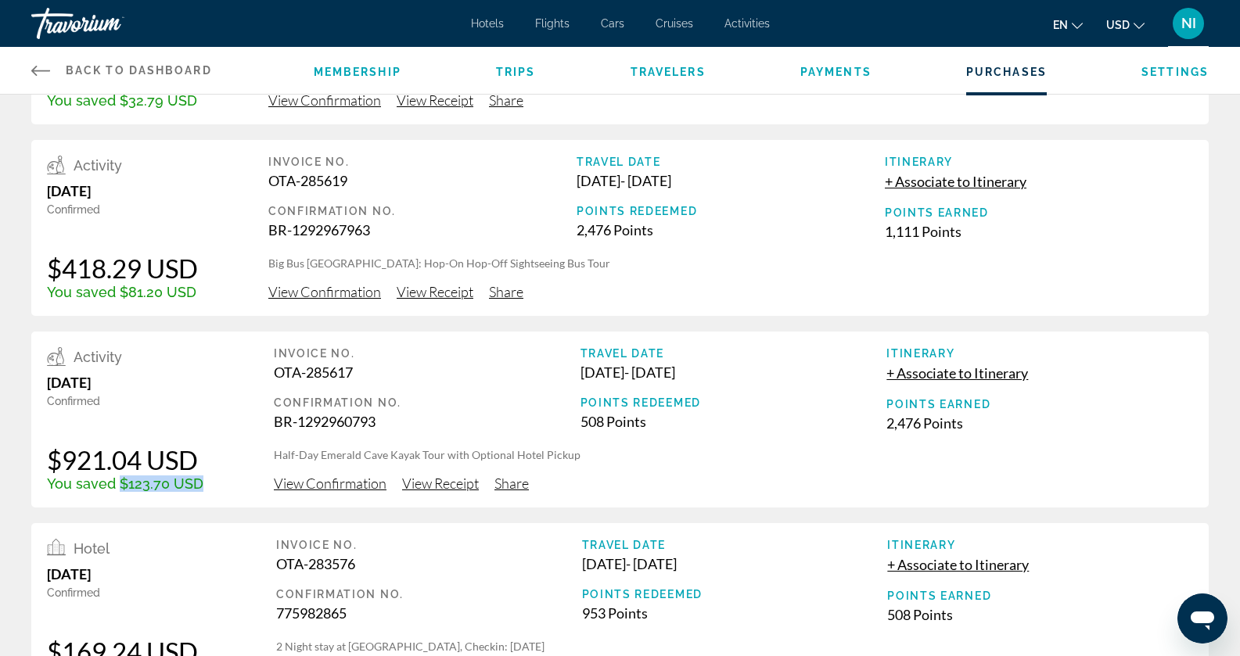
scroll to position [324, 0]
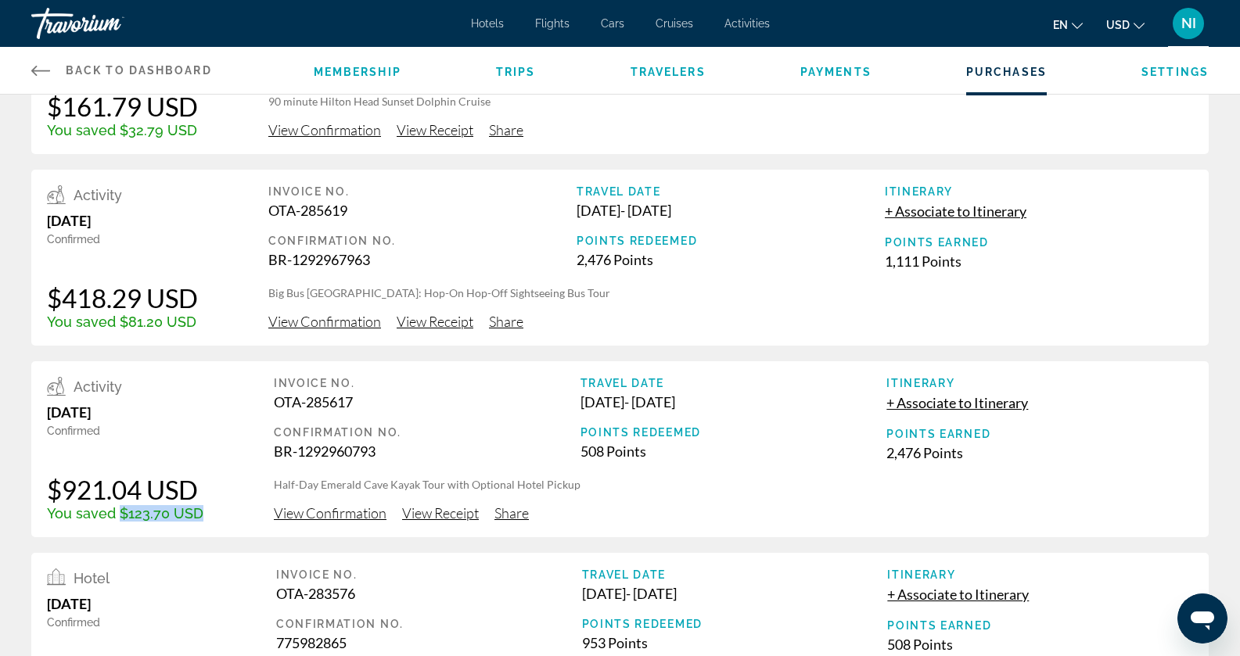
drag, startPoint x: 260, startPoint y: 286, endPoint x: 569, endPoint y: 285, distance: 308.9
click at [569, 285] on div "Activity July 26, 2025 Confirmed $418.29 USD You saved $81.20 USD Invoice No. O…" at bounding box center [619, 258] width 1177 height 176
drag, startPoint x: 50, startPoint y: 300, endPoint x: 231, endPoint y: 297, distance: 180.7
click at [231, 297] on div "Activity July 26, 2025 Confirmed $418.29 USD You saved $81.20 USD Invoice No. O…" at bounding box center [619, 258] width 1177 height 176
drag, startPoint x: 119, startPoint y: 325, endPoint x: 163, endPoint y: 325, distance: 43.8
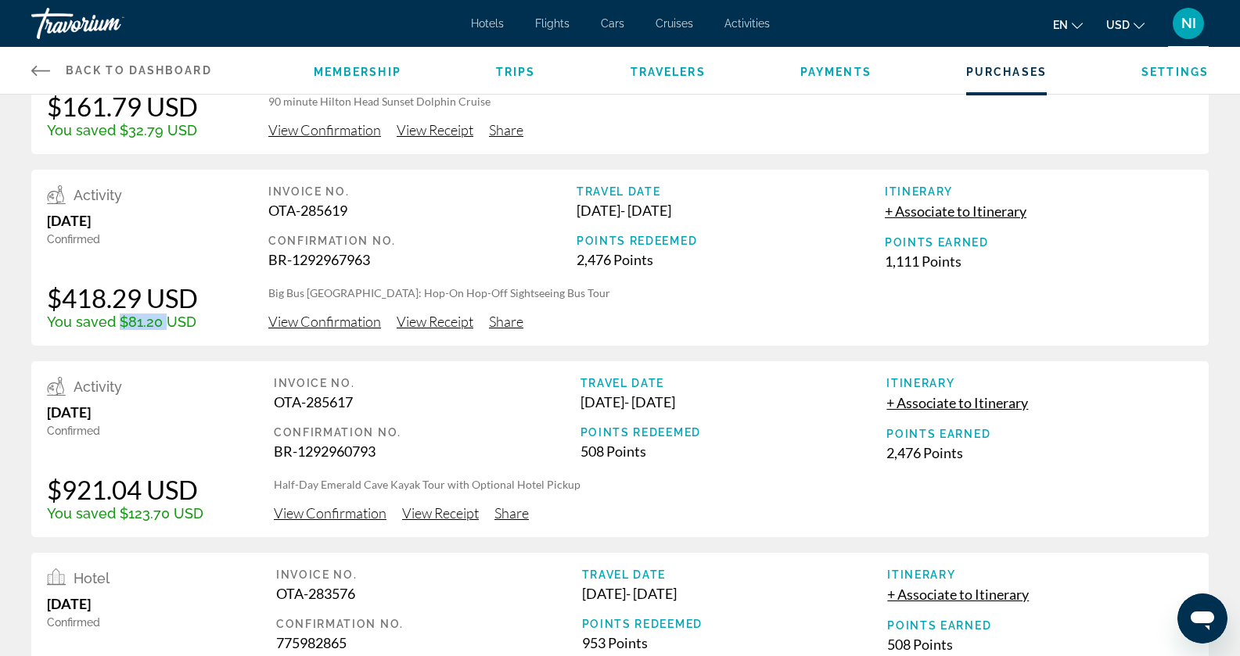
click at [163, 325] on div "You saved $81.20 USD" at bounding box center [122, 322] width 151 height 16
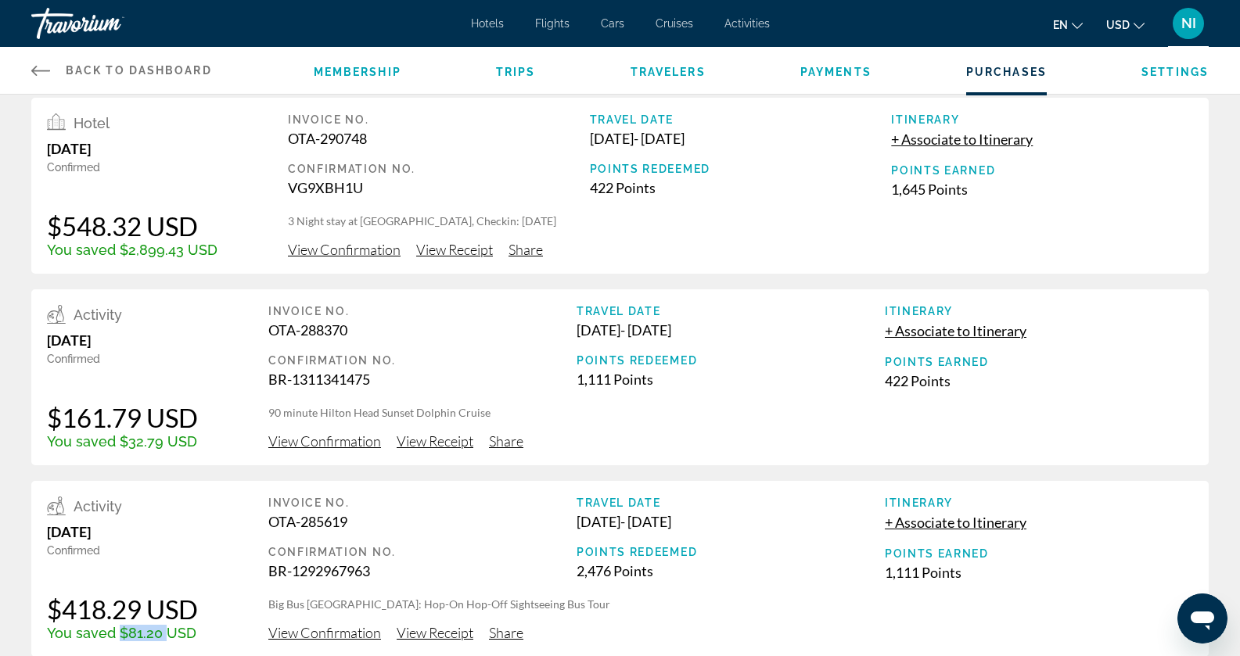
scroll to position [11, 0]
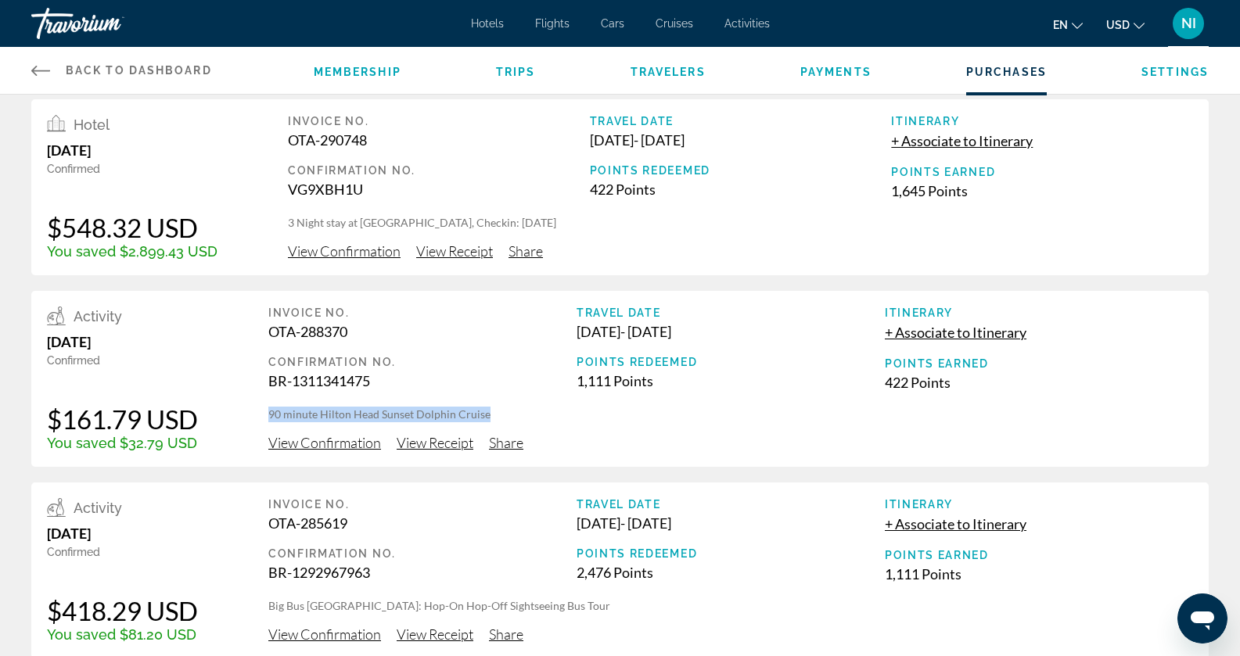
drag, startPoint x: 260, startPoint y: 411, endPoint x: 508, endPoint y: 418, distance: 248.8
click at [508, 418] on div "Activity September 5, 2025 Confirmed $161.79 USD You saved $32.79 USD Invoice N…" at bounding box center [619, 379] width 1177 height 176
drag, startPoint x: 125, startPoint y: 447, endPoint x: 180, endPoint y: 449, distance: 54.8
click at [180, 449] on div "You saved $32.79 USD" at bounding box center [122, 443] width 151 height 16
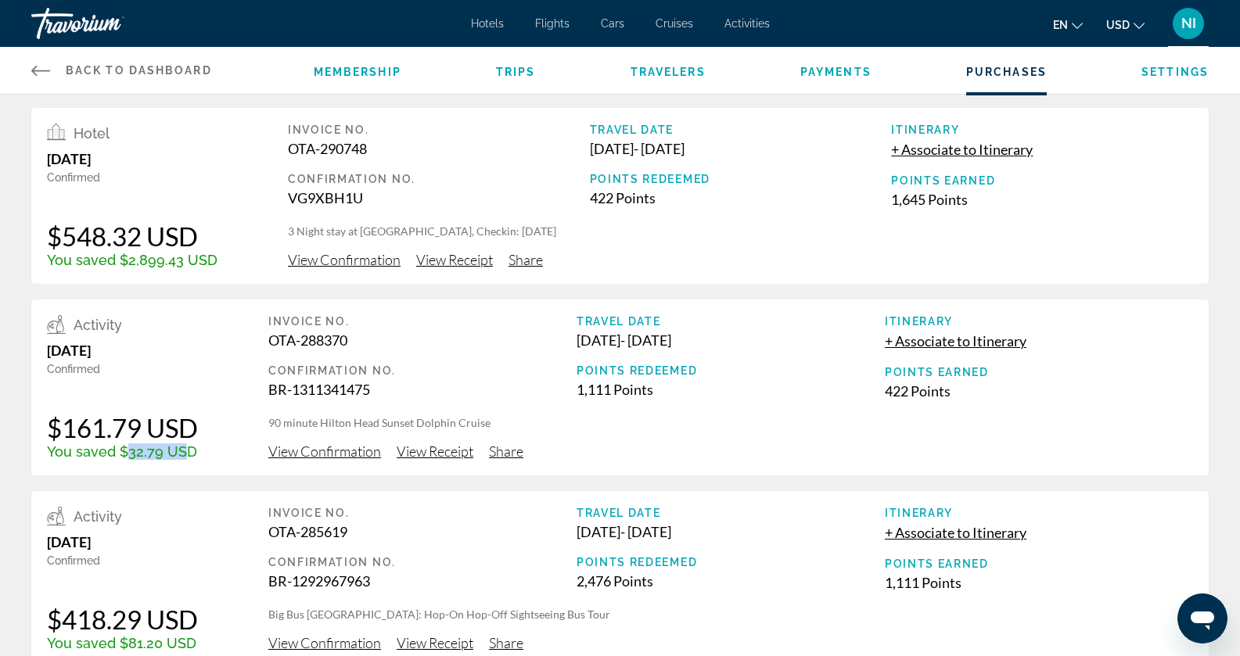
scroll to position [0, 0]
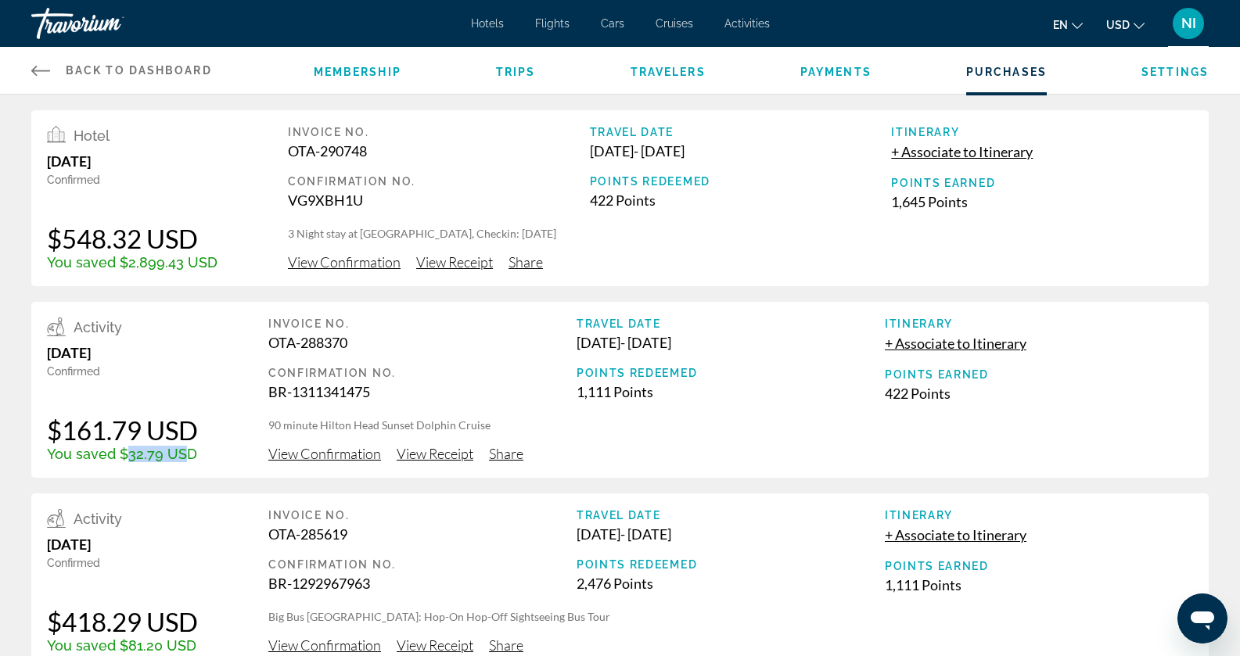
drag, startPoint x: 279, startPoint y: 232, endPoint x: 616, endPoint y: 234, distance: 336.3
click at [616, 234] on div "Hotel October 7, 2025 Confirmed $548.32 USD You saved $2,899.43 USD Invoice No.…" at bounding box center [619, 198] width 1177 height 176
click at [398, 247] on div "Invoice No. OTA-290748 Confirmation No. VG9XBH1U Travel Date Nov 16, 2025 - Nov…" at bounding box center [740, 198] width 905 height 145
drag, startPoint x: 357, startPoint y: 235, endPoint x: 483, endPoint y: 228, distance: 126.1
click at [483, 228] on p "3 Night stay at Aston Waikiki Beach Tower, Checkin: 2025-11-16" at bounding box center [740, 234] width 905 height 16
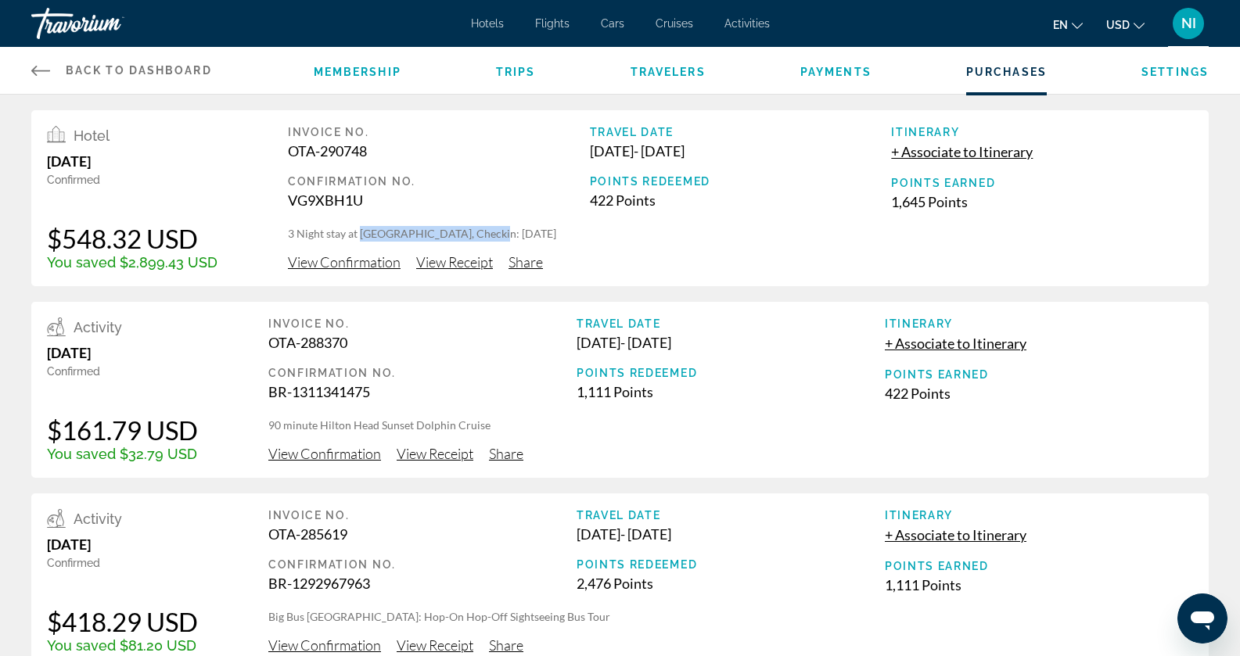
copy p "Aston Waikiki Beach Tower"
drag, startPoint x: 115, startPoint y: 264, endPoint x: 127, endPoint y: 259, distance: 13.7
click at [127, 259] on div "You saved $2,899.43 USD" at bounding box center [132, 262] width 171 height 16
drag, startPoint x: 52, startPoint y: 239, endPoint x: 146, endPoint y: 237, distance: 93.9
click at [146, 237] on div "$548.32 USD" at bounding box center [132, 238] width 171 height 31
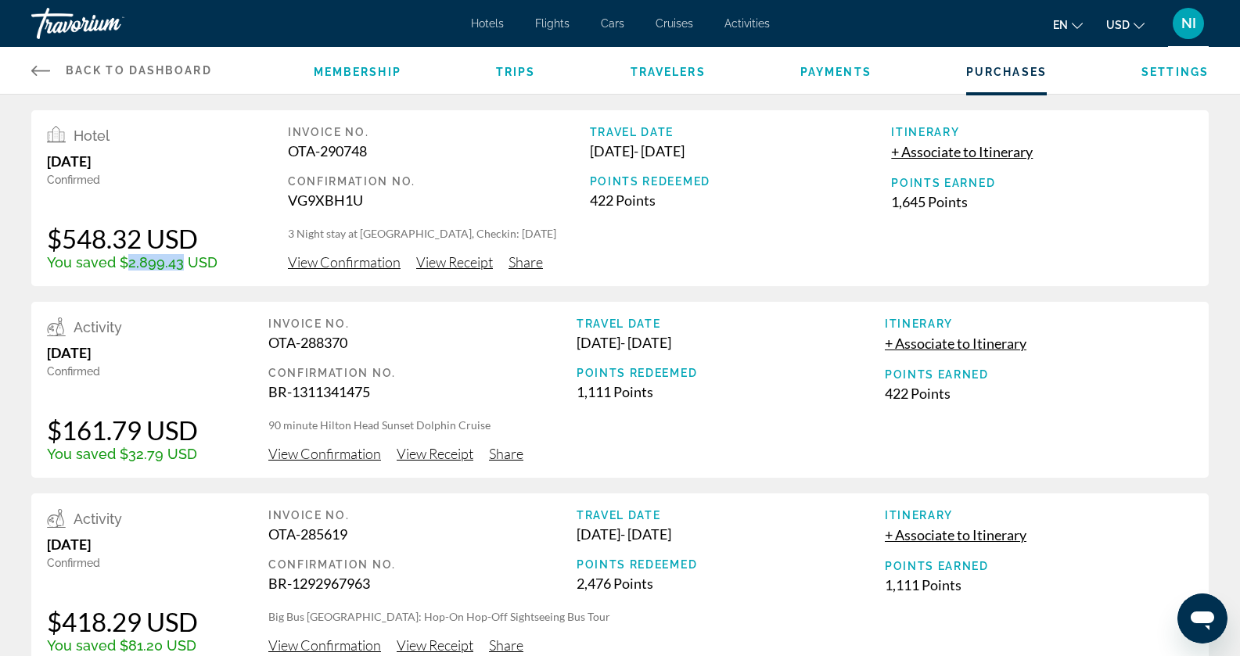
drag, startPoint x: 123, startPoint y: 261, endPoint x: 181, endPoint y: 263, distance: 57.9
click at [181, 263] on div "You saved $2,899.43 USD" at bounding box center [132, 262] width 171 height 16
drag, startPoint x: 356, startPoint y: 229, endPoint x: 485, endPoint y: 239, distance: 129.4
click at [485, 239] on p "3 Night stay at Aston Waikiki Beach Tower, Checkin: 2025-11-16" at bounding box center [740, 234] width 905 height 16
copy p "Aston Waikiki Beach Tower"
